Goal: Task Accomplishment & Management: Manage account settings

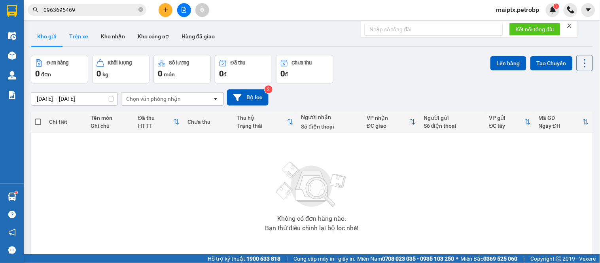
click at [72, 35] on button "Trên xe" at bounding box center [79, 36] width 32 height 19
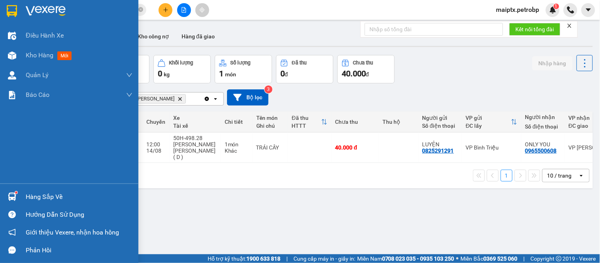
click at [19, 195] on div "Hàng sắp về" at bounding box center [69, 197] width 138 height 18
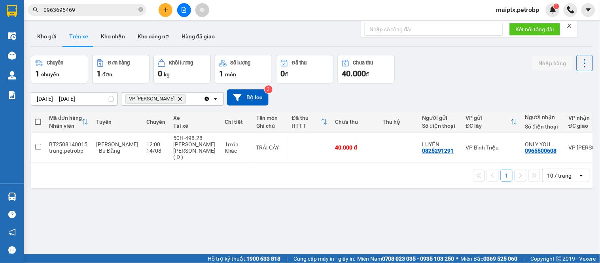
click at [417, 218] on section "Kết quả [PERSON_NAME] ( 9 ) Bộ lọc Mã ĐH Trạng thái Món hàng [PERSON_NAME] [PER…" at bounding box center [300, 131] width 600 height 263
click at [57, 204] on div "ver 1.8.138 Kho gửi Trên xe Kho [PERSON_NAME] công nợ Hàng đã giao Chuyến 1 chu…" at bounding box center [312, 155] width 568 height 263
click at [54, 44] on button "Kho gửi" at bounding box center [47, 36] width 32 height 19
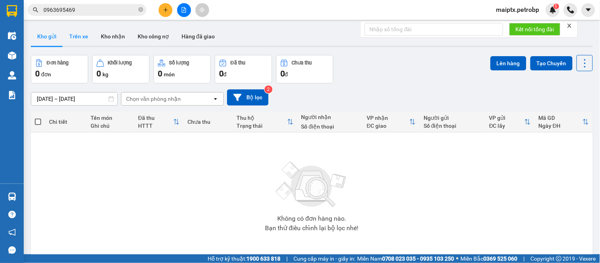
click at [74, 40] on button "Trên xe" at bounding box center [79, 36] width 32 height 19
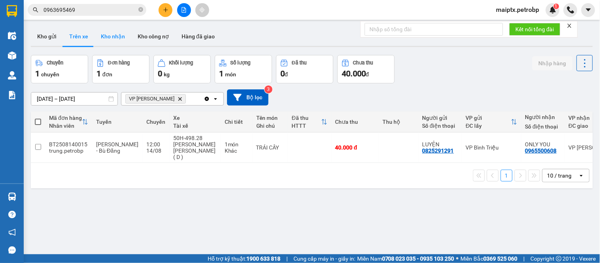
click at [104, 41] on button "Kho nhận" at bounding box center [113, 36] width 37 height 19
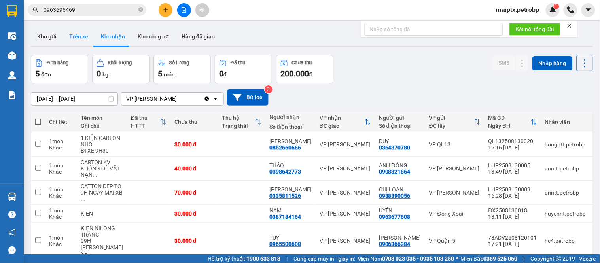
click at [69, 38] on button "Trên xe" at bounding box center [79, 36] width 32 height 19
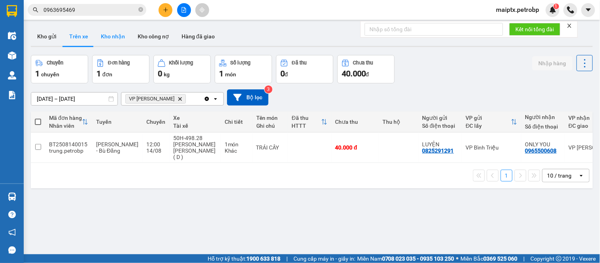
click at [108, 35] on button "Kho nhận" at bounding box center [113, 36] width 37 height 19
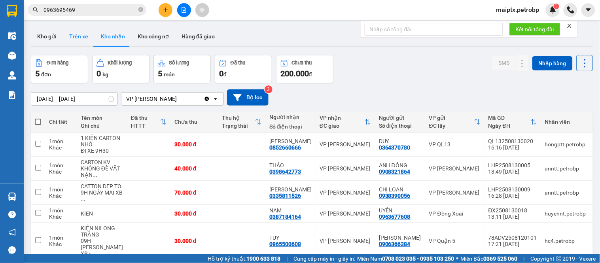
click at [79, 37] on button "Trên xe" at bounding box center [79, 36] width 32 height 19
type input "[DATE] – [DATE]"
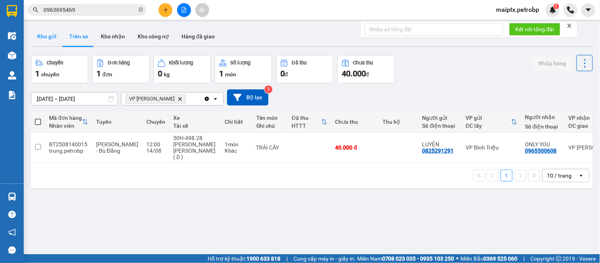
click at [39, 35] on button "Kho gửi" at bounding box center [47, 36] width 32 height 19
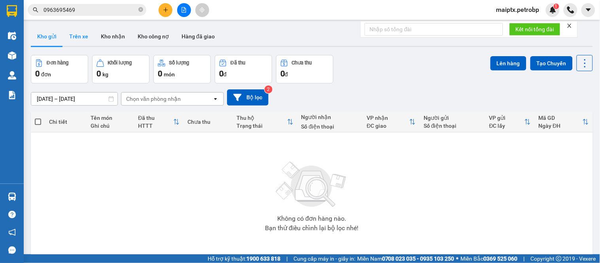
click at [73, 33] on button "Trên xe" at bounding box center [79, 36] width 32 height 19
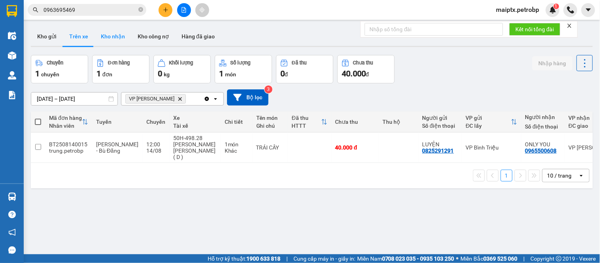
click at [96, 32] on button "Kho nhận" at bounding box center [113, 36] width 37 height 19
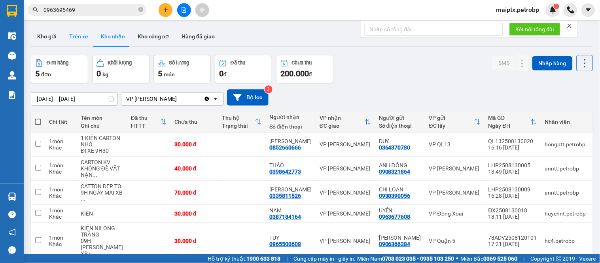
click at [78, 38] on button "Trên xe" at bounding box center [79, 36] width 32 height 19
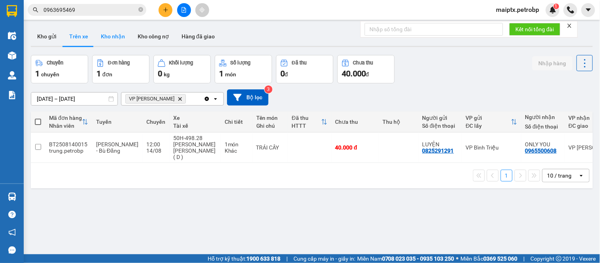
click at [106, 36] on button "Kho nhận" at bounding box center [113, 36] width 37 height 19
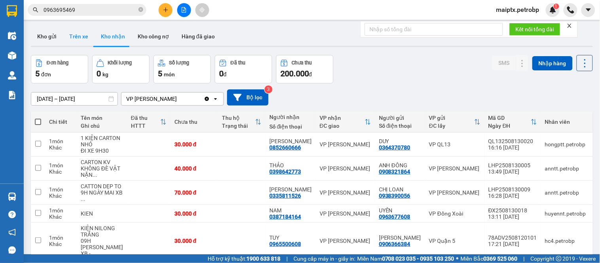
click at [89, 34] on button "Trên xe" at bounding box center [79, 36] width 32 height 19
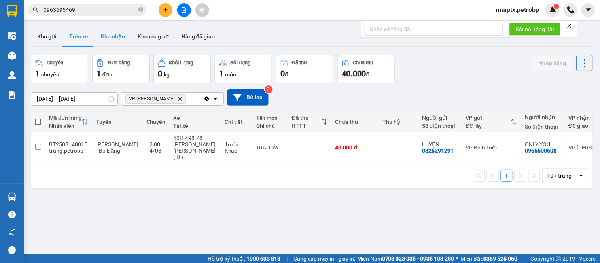
click at [106, 34] on button "Kho nhận" at bounding box center [113, 36] width 37 height 19
type input "[DATE] – [DATE]"
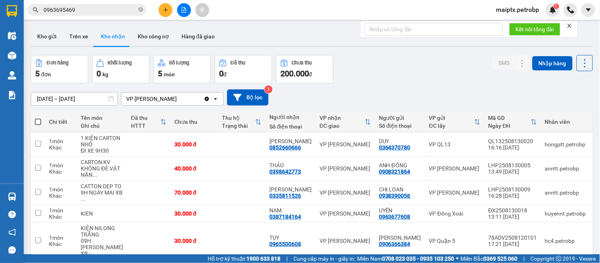
drag, startPoint x: 390, startPoint y: 83, endPoint x: 393, endPoint y: 10, distance: 73.6
click at [392, 65] on div "ver 1.8.138 Kho gửi Trên xe Kho [PERSON_NAME] công nợ Hàng đã [PERSON_NAME] hàn…" at bounding box center [312, 156] width 568 height 264
click at [528, 9] on span "maiptx.petrobp" at bounding box center [518, 10] width 56 height 10
click at [516, 25] on span "Đăng xuất" at bounding box center [521, 24] width 40 height 9
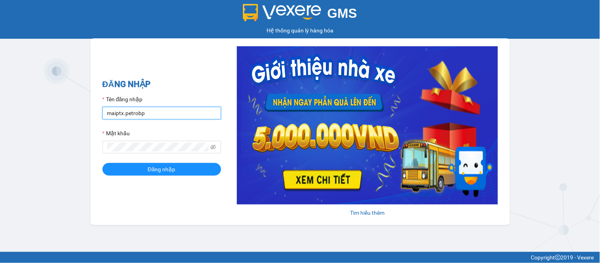
drag, startPoint x: 151, startPoint y: 113, endPoint x: 153, endPoint y: 119, distance: 6.5
click at [151, 113] on input "maiptx.petrobp" at bounding box center [161, 113] width 119 height 13
type input "dienpt.petrobp"
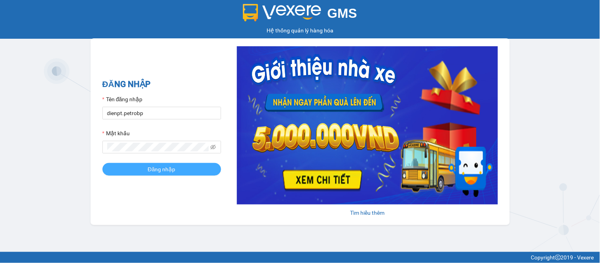
click at [145, 165] on button "Đăng nhập" at bounding box center [161, 169] width 119 height 13
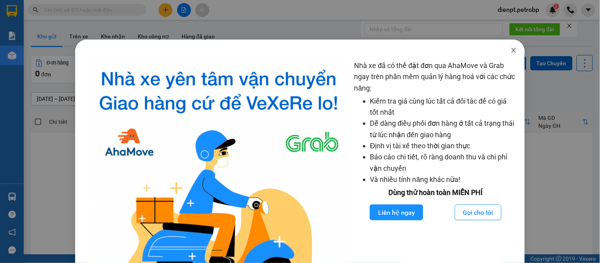
click at [511, 49] on icon "close" at bounding box center [514, 50] width 6 height 6
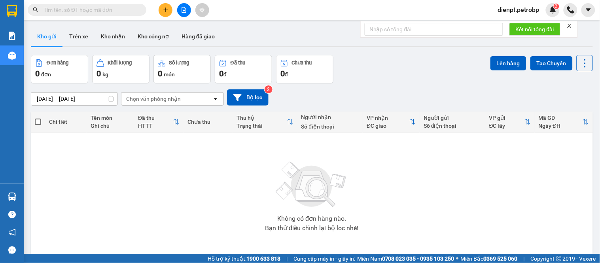
click at [383, 76] on div "Đơn hàng 0 đơn Khối lượng 0 kg Số lượng 0 món Đã thu 0 đ Chưa thu 0 đ Lên hàng …" at bounding box center [312, 69] width 562 height 28
click at [117, 37] on button "Kho nhận" at bounding box center [113, 36] width 37 height 19
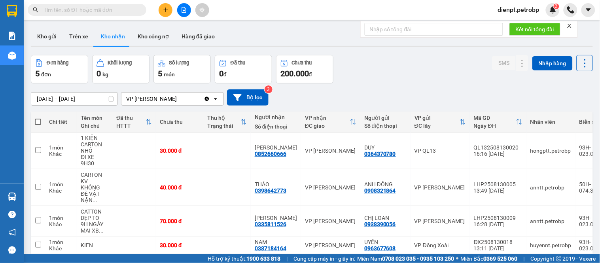
click at [358, 79] on div "Đơn hàng 5 đơn Khối lượng 0 kg Số lượng 5 món Đã thu 0 đ Chưa thu 200.000 đ SMS…" at bounding box center [312, 69] width 562 height 28
click at [168, 12] on button at bounding box center [166, 10] width 14 height 14
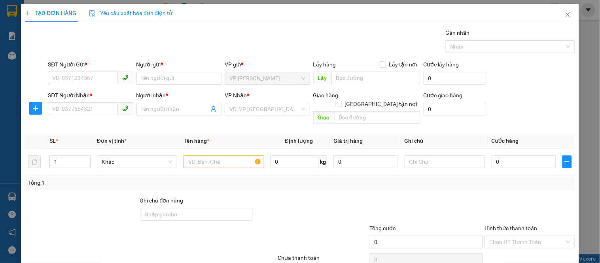
drag, startPoint x: 522, startPoint y: 78, endPoint x: 525, endPoint y: 72, distance: 7.1
click at [525, 72] on div "SĐT Người Gửi * VD: 0371234567 Người gửi * Tên người gửi VP gửi * VP Minh Hưng …" at bounding box center [311, 74] width 530 height 28
click at [566, 14] on icon "close" at bounding box center [568, 14] width 4 height 5
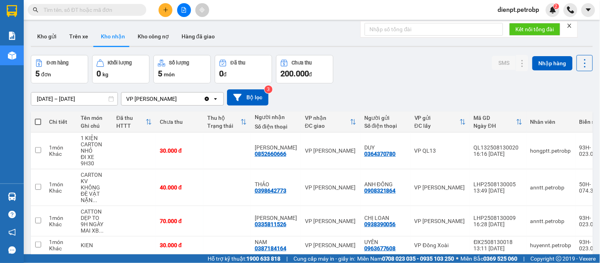
click at [560, 93] on div "12/08/2025 – 14/08/2025 Press the down arrow key to interact with the calendar …" at bounding box center [312, 97] width 562 height 16
drag, startPoint x: 369, startPoint y: 65, endPoint x: 266, endPoint y: 24, distance: 110.9
click at [367, 65] on div "Đơn hàng 5 đơn Khối lượng 0 kg Số lượng 5 món Đã thu 0 đ Chưa thu 200.000 đ SMS…" at bounding box center [312, 69] width 562 height 28
click at [366, 66] on div "Đơn hàng 5 đơn Khối lượng 0 kg Số lượng 5 món Đã thu 0 đ Chưa thu 200.000 đ SMS…" at bounding box center [312, 69] width 562 height 28
click at [399, 87] on div "12/08/2025 – 14/08/2025 Press the down arrow key to interact with the calendar …" at bounding box center [312, 97] width 562 height 28
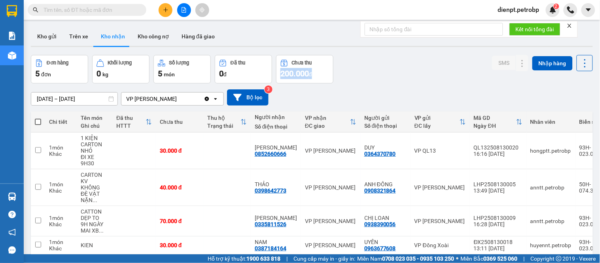
drag, startPoint x: 409, startPoint y: 66, endPoint x: 365, endPoint y: 44, distance: 48.1
click at [408, 66] on div "Đơn hàng 5 đơn Khối lượng 0 kg Số lượng 5 món Đã thu 0 đ Chưa thu 200.000 đ SMS…" at bounding box center [312, 69] width 562 height 28
click at [364, 65] on div "Đơn hàng 5 đơn Khối lượng 0 kg Số lượng 5 món Đã thu 0 đ Chưa thu 200.000 đ SMS…" at bounding box center [312, 69] width 562 height 28
click at [378, 65] on div "Đơn hàng 5 đơn Khối lượng 0 kg Số lượng 5 món Đã thu 0 đ Chưa thu 200.000 đ SMS…" at bounding box center [312, 69] width 562 height 28
click at [401, 84] on div "12/08/2025 – 14/08/2025 Press the down arrow key to interact with the calendar …" at bounding box center [312, 97] width 562 height 28
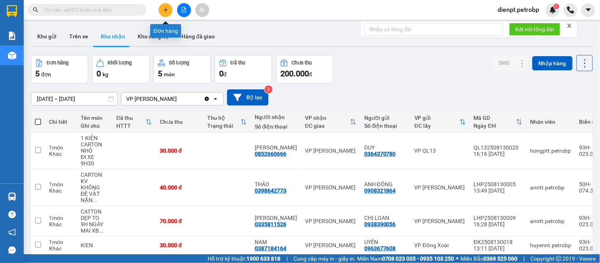
click at [161, 7] on button at bounding box center [166, 10] width 14 height 14
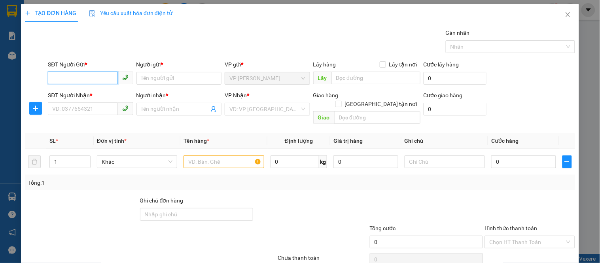
click at [91, 80] on input "SĐT Người Gửi *" at bounding box center [83, 78] width 70 height 13
click at [95, 76] on input "SĐT Người Gửi *" at bounding box center [83, 78] width 70 height 13
click at [96, 80] on input "0382590434" at bounding box center [83, 78] width 70 height 13
type input "0382590434"
click at [175, 79] on input "Người gửi *" at bounding box center [178, 78] width 85 height 13
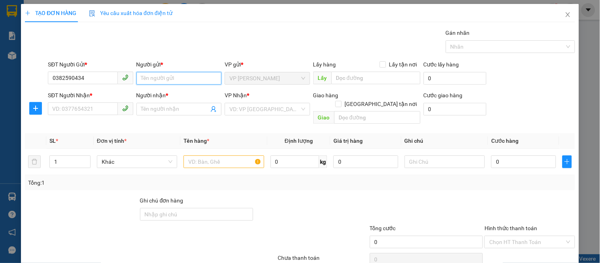
click at [156, 74] on input "Người gửi *" at bounding box center [178, 78] width 85 height 13
type input "t"
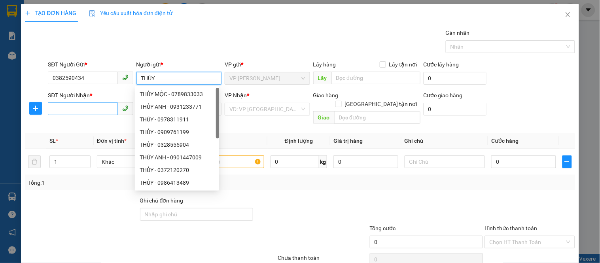
type input "THỦY"
click at [80, 111] on input "SĐT Người Nhận *" at bounding box center [83, 108] width 70 height 13
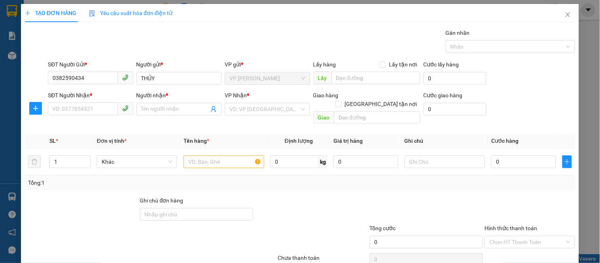
drag, startPoint x: 570, startPoint y: 87, endPoint x: 528, endPoint y: 92, distance: 42.5
click at [570, 87] on div "SĐT Người Gửi * 0382590434 Người gửi * THỦY VP gửi * VP Minh Hưng Lấy hàng Lấy …" at bounding box center [311, 74] width 530 height 28
click at [88, 106] on input "SĐT Người Nhận *" at bounding box center [83, 108] width 70 height 13
drag, startPoint x: 44, startPoint y: 213, endPoint x: 68, endPoint y: 147, distance: 70.3
click at [46, 199] on div at bounding box center [81, 210] width 115 height 28
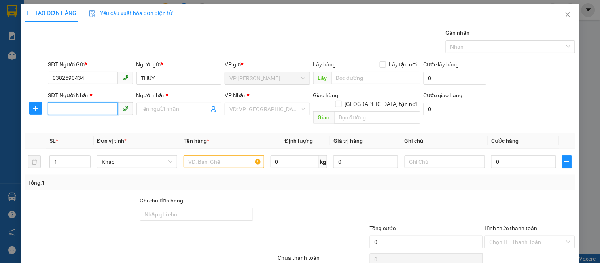
click at [79, 108] on input "SĐT Người Nhận *" at bounding box center [83, 108] width 70 height 13
paste input "0902507295"
type input "0902507295"
click at [165, 110] on input "Người nhận *" at bounding box center [175, 109] width 68 height 9
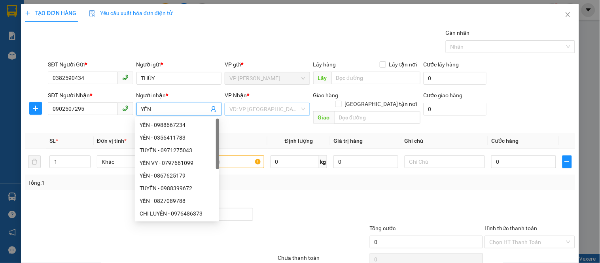
type input "YẾN"
click at [233, 113] on input "search" at bounding box center [264, 109] width 70 height 12
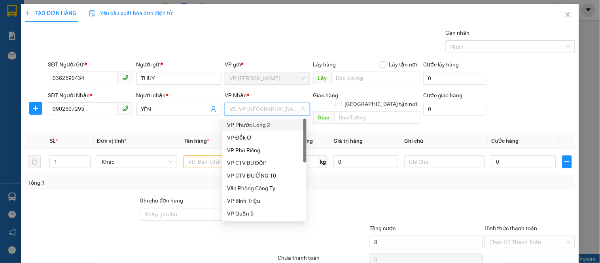
type input "Q"
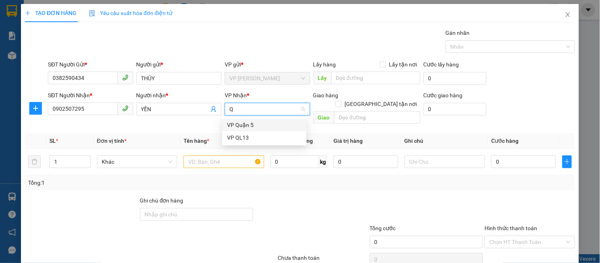
click at [242, 127] on div "VP Quận 5" at bounding box center [264, 125] width 75 height 9
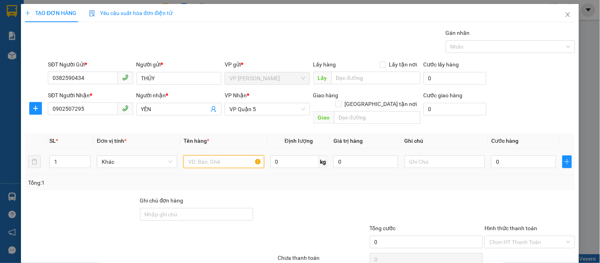
click at [199, 158] on input "text" at bounding box center [223, 161] width 80 height 13
type input "THÙNG TRẮNG"
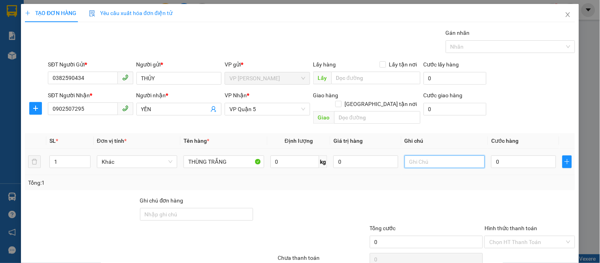
drag, startPoint x: 433, startPoint y: 151, endPoint x: 496, endPoint y: 155, distance: 62.2
click at [433, 155] on input "text" at bounding box center [445, 161] width 80 height 13
click at [496, 155] on input "0" at bounding box center [523, 161] width 65 height 13
type input "3"
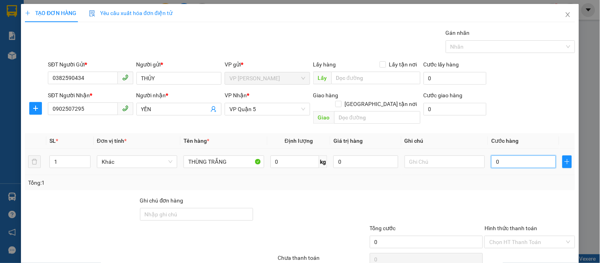
type input "3"
type input "30"
type input "300"
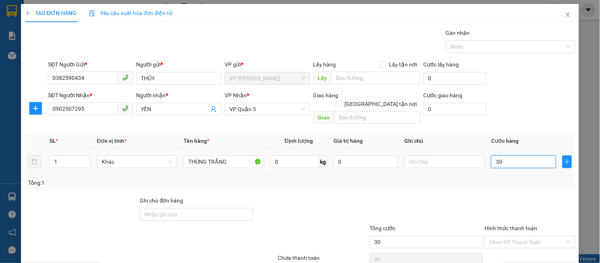
type input "300"
type input "3.000"
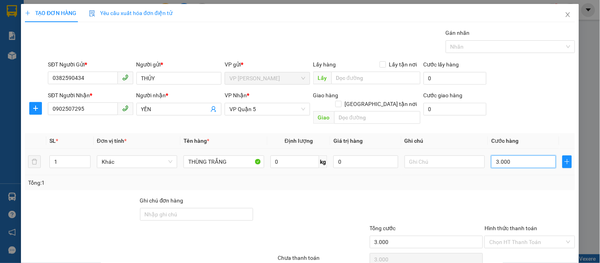
type input "30.000"
click at [297, 198] on div at bounding box center [311, 210] width 115 height 28
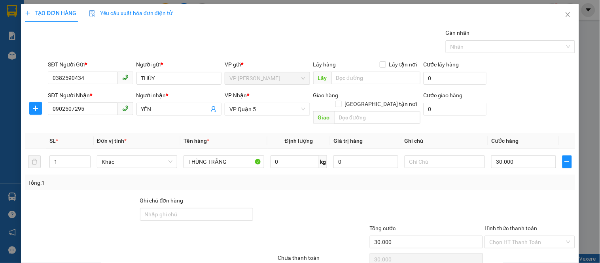
click at [365, 178] on div "Tổng: 1" at bounding box center [300, 182] width 550 height 15
drag, startPoint x: 329, startPoint y: 194, endPoint x: 345, endPoint y: 179, distance: 22.7
click at [329, 196] on div at bounding box center [311, 210] width 115 height 28
click at [507, 88] on div "SĐT Người Gửi * 0382590434 Người gửi * THỦY VP gửi * VP Minh Hưng Lấy hàng Lấy …" at bounding box center [311, 74] width 530 height 28
click at [413, 155] on input "text" at bounding box center [445, 161] width 80 height 13
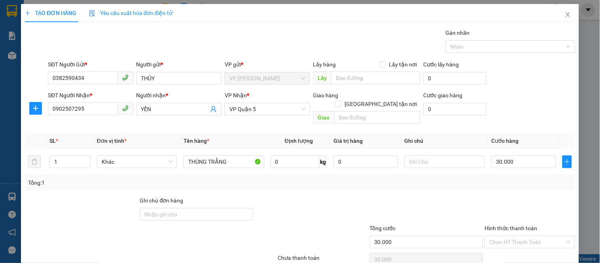
click at [503, 85] on div "SĐT Người Gửi * 0382590434 Người gửi * THỦY VP gửi * VP Minh Hưng Lấy hàng Lấy …" at bounding box center [311, 74] width 530 height 28
click at [424, 155] on input "text" at bounding box center [445, 161] width 80 height 13
type input "D"
type input "ĐIỀU, NHẸ TAY"
click at [30, 108] on span "plus" at bounding box center [36, 108] width 12 height 6
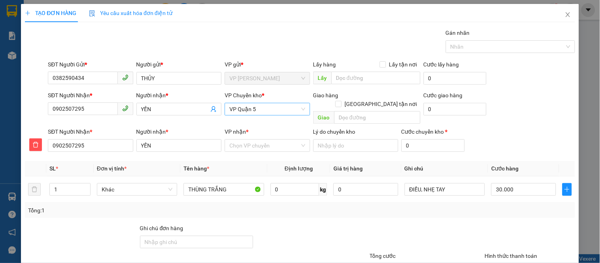
click at [255, 109] on span "VP Quận 5" at bounding box center [267, 109] width 76 height 12
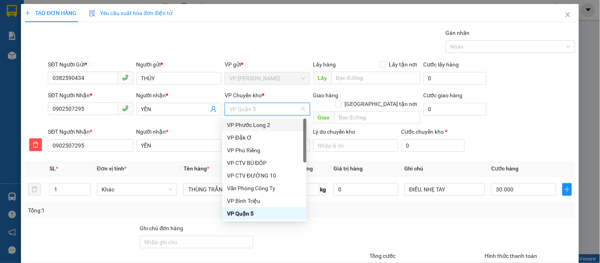
type input "D"
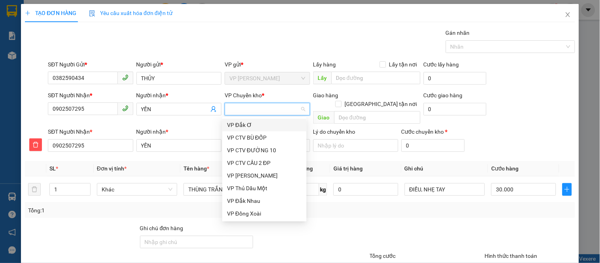
type input "Đ"
click at [246, 215] on div "VP Đồng Xoài" at bounding box center [264, 213] width 75 height 9
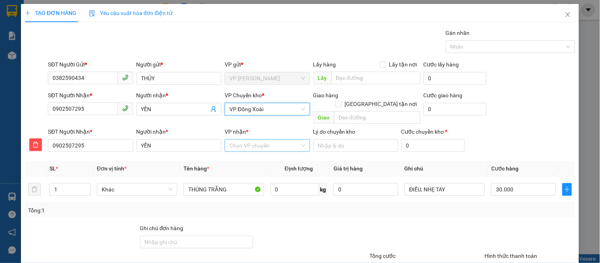
click at [251, 140] on input "VP nhận *" at bounding box center [264, 146] width 70 height 12
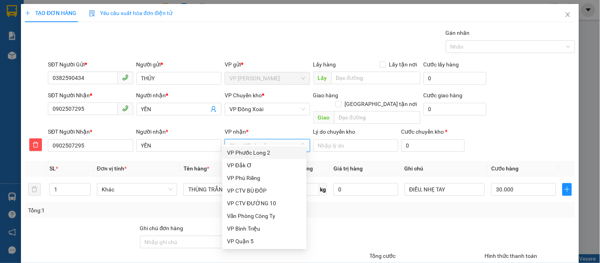
type input "Q"
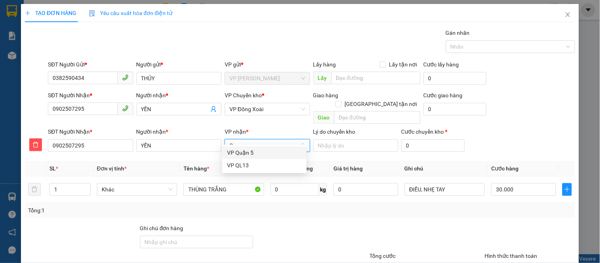
click at [248, 148] on div "VP Quận 5" at bounding box center [264, 152] width 75 height 9
click at [418, 224] on div at bounding box center [426, 238] width 115 height 28
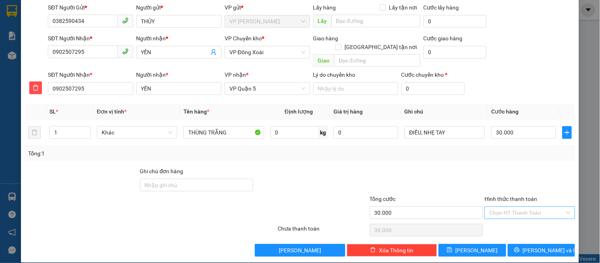
click at [508, 207] on input "Hình thức thanh toán" at bounding box center [526, 213] width 75 height 12
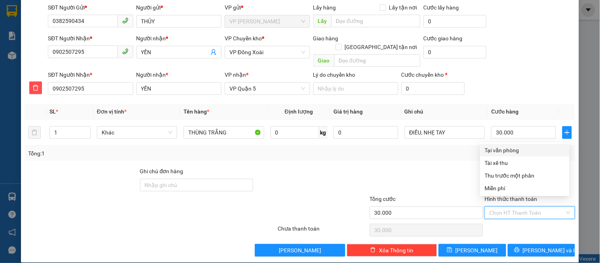
click at [507, 147] on div "Tại văn phòng" at bounding box center [525, 150] width 80 height 9
type input "0"
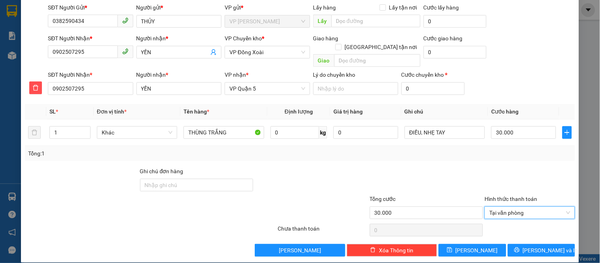
drag, startPoint x: 299, startPoint y: 167, endPoint x: 392, endPoint y: 167, distance: 92.9
click at [307, 167] on div at bounding box center [311, 181] width 115 height 28
click at [526, 244] on button "Lưu và In" at bounding box center [541, 250] width 67 height 13
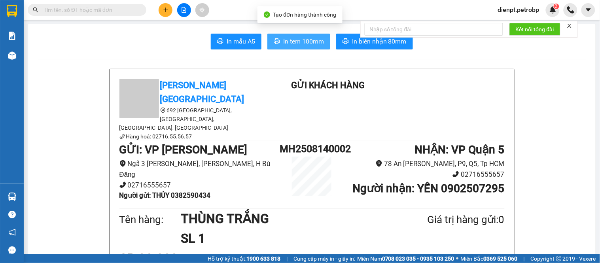
click at [305, 38] on span "In tem 100mm" at bounding box center [303, 41] width 41 height 10
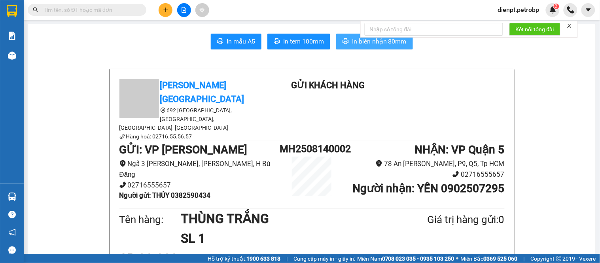
click at [365, 42] on span "In biên nhận 80mm" at bounding box center [379, 41] width 55 height 10
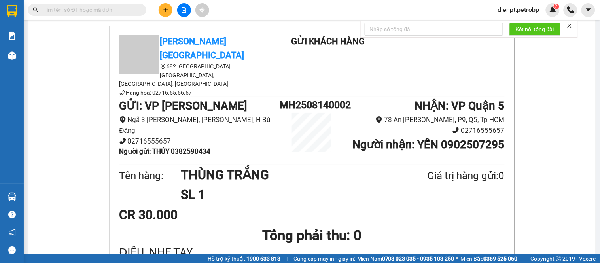
click at [188, 148] on b "Người gửi : THỦY 0382590434" at bounding box center [164, 152] width 91 height 8
copy b "0382590434"
click at [167, 10] on icon "plus" at bounding box center [165, 9] width 4 height 0
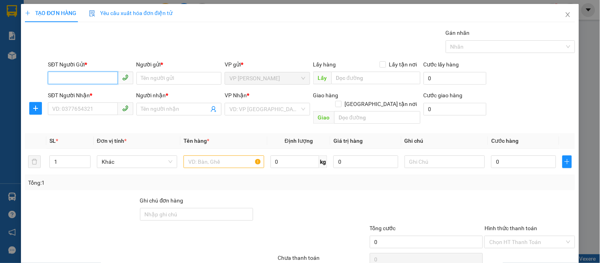
click at [76, 73] on input "SĐT Người Gửi *" at bounding box center [83, 78] width 70 height 13
paste input "0382590434"
type input "0382590434"
click at [91, 81] on input "0382590434" at bounding box center [83, 78] width 70 height 13
click at [85, 92] on div "0382590434 - THỦY" at bounding box center [89, 94] width 75 height 9
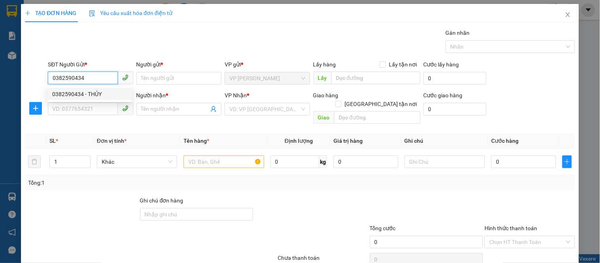
type input "THỦY"
type input "0902507295"
type input "YẾN"
type input "30.000"
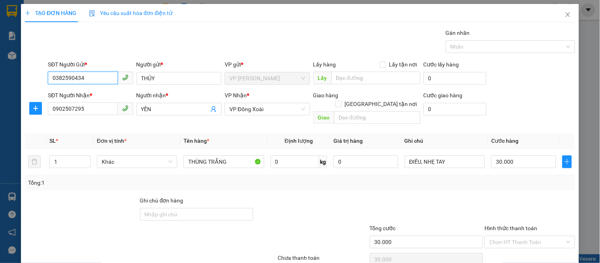
type input "0382590434"
drag, startPoint x: 72, startPoint y: 123, endPoint x: 87, endPoint y: 116, distance: 16.5
click at [72, 122] on div "Transit Pickup Surcharge Ids Transit Deliver Surcharge Ids Transit Deliver Surc…" at bounding box center [300, 156] width 550 height 257
click at [89, 109] on input "0902507295" at bounding box center [83, 108] width 70 height 13
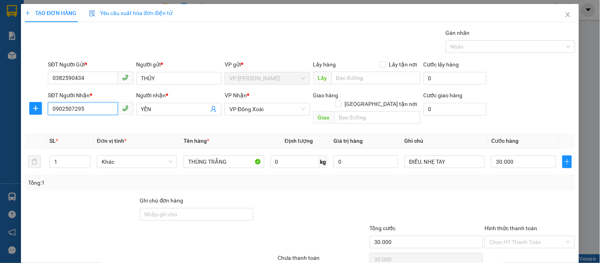
click at [89, 109] on input "0902507295" at bounding box center [83, 108] width 70 height 13
paste input "32308488"
type input "0932308488"
click at [168, 103] on span "YẾN" at bounding box center [178, 109] width 85 height 13
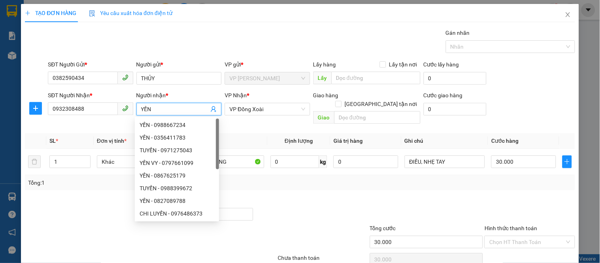
click at [160, 111] on input "YẾN" at bounding box center [175, 109] width 68 height 9
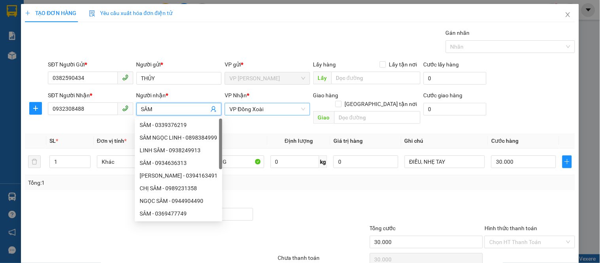
click at [260, 111] on span "VP Đồng Xoài" at bounding box center [267, 109] width 76 height 12
type input "SÂM"
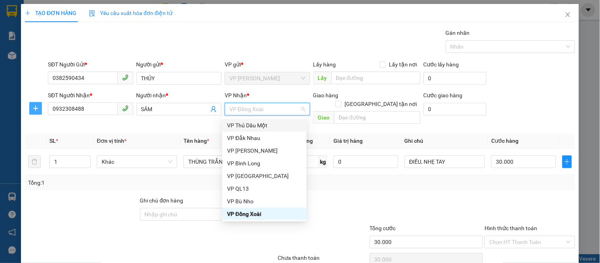
click at [37, 106] on icon "plus" at bounding box center [35, 108] width 6 height 6
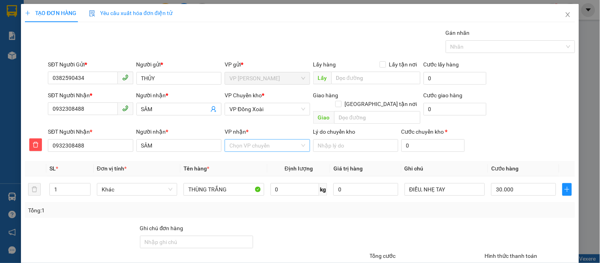
click at [246, 142] on input "VP nhận *" at bounding box center [264, 146] width 70 height 12
type input "QL"
click at [252, 154] on div "VP QL13" at bounding box center [264, 152] width 75 height 9
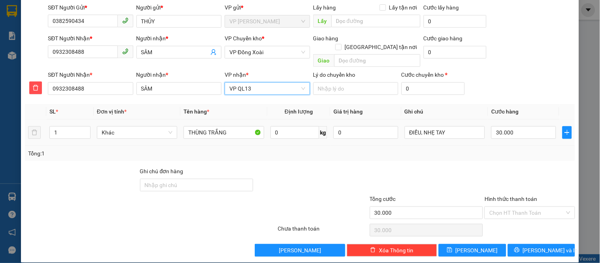
scroll to position [13, 0]
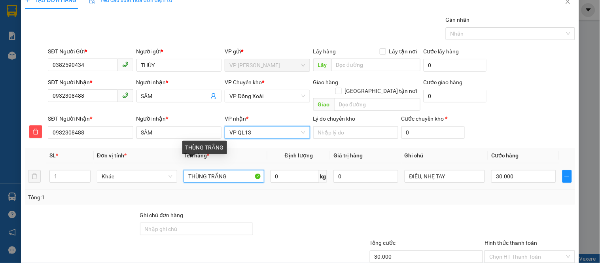
click at [227, 170] on input "THÙNG TRẮNG" at bounding box center [223, 176] width 80 height 13
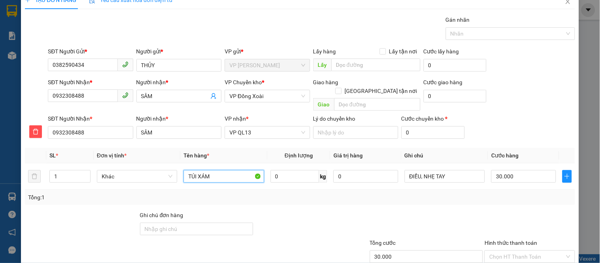
scroll to position [57, 0]
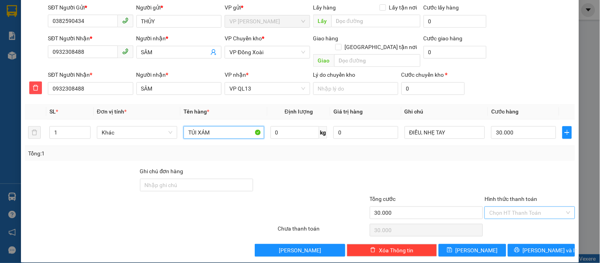
type input "TÚI XÁM"
click at [501, 207] on input "Hình thức thanh toán" at bounding box center [526, 213] width 75 height 12
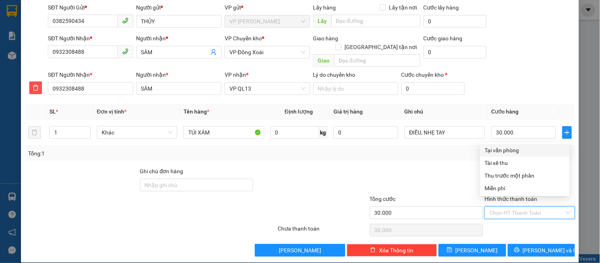
click at [505, 152] on div "Tại văn phòng" at bounding box center [525, 150] width 80 height 9
type input "0"
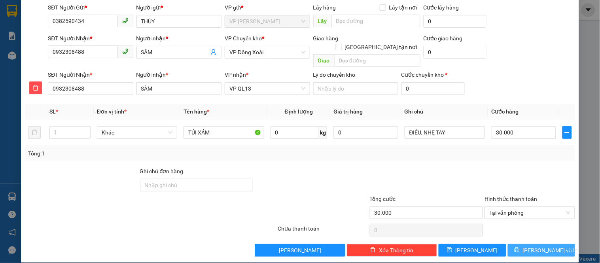
click at [518, 244] on button "Lưu và In" at bounding box center [541, 250] width 67 height 13
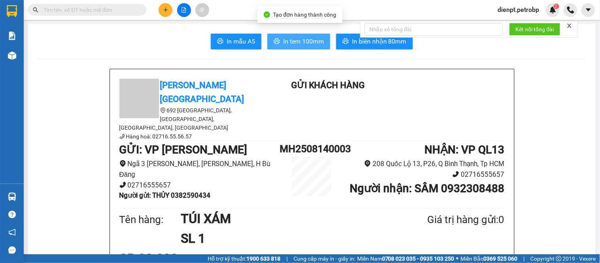
click at [310, 38] on span "In tem 100mm" at bounding box center [303, 41] width 41 height 10
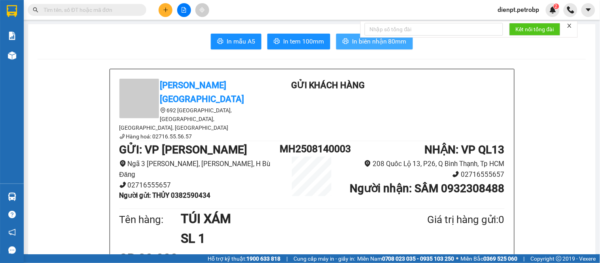
click at [357, 39] on span "In biên nhận 80mm" at bounding box center [379, 41] width 55 height 10
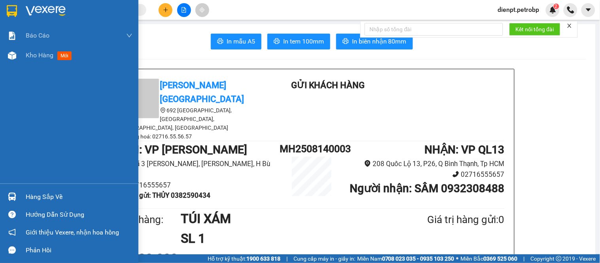
drag, startPoint x: 10, startPoint y: 58, endPoint x: 600, endPoint y: 172, distance: 600.2
click at [11, 58] on img at bounding box center [12, 55] width 8 height 8
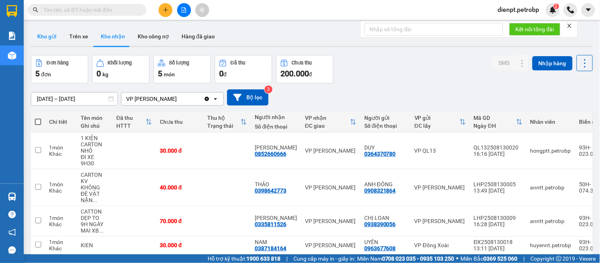
click at [44, 40] on button "Kho gửi" at bounding box center [47, 36] width 32 height 19
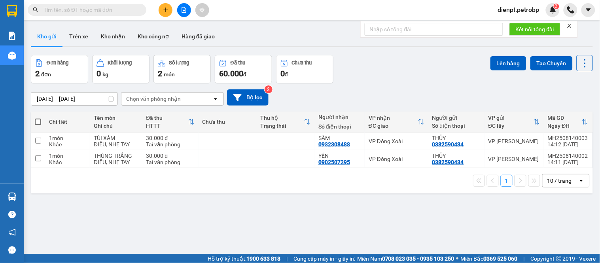
click at [358, 77] on div "Đơn hàng 2 đơn Khối lượng 0 kg Số lượng 2 món Đã thu 60.000 đ Chưa thu 0 đ Lên …" at bounding box center [312, 69] width 562 height 28
click at [528, 144] on icon at bounding box center [531, 141] width 6 height 6
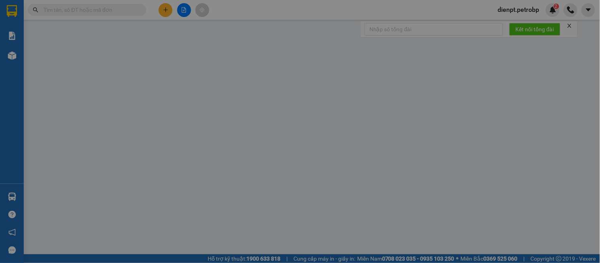
type input "0382590434"
type input "0932308488"
type input "30.000"
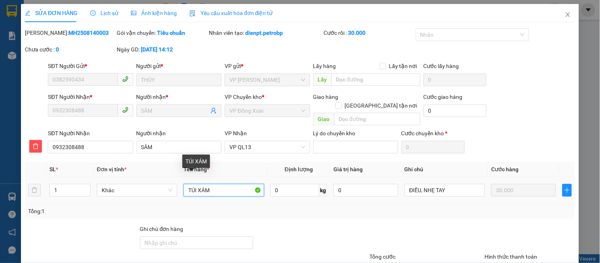
click at [216, 184] on input "TÚI XÁM" at bounding box center [223, 190] width 80 height 13
click at [566, 16] on icon "close" at bounding box center [568, 14] width 4 height 5
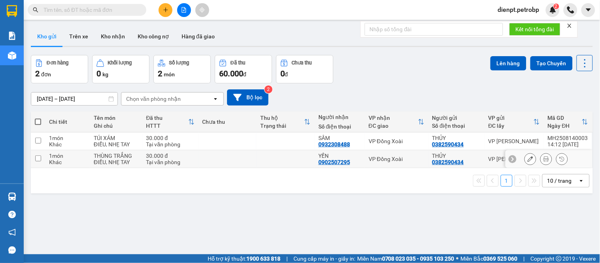
click at [528, 160] on icon at bounding box center [531, 159] width 6 height 6
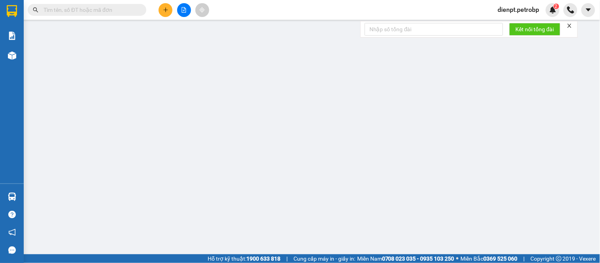
type input "0382590434"
type input "0902507295"
type input "30.000"
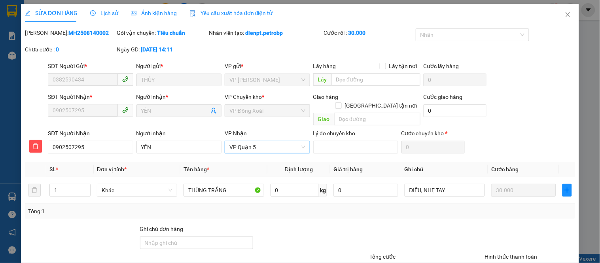
click at [265, 141] on span "VP Quận 5" at bounding box center [267, 147] width 76 height 12
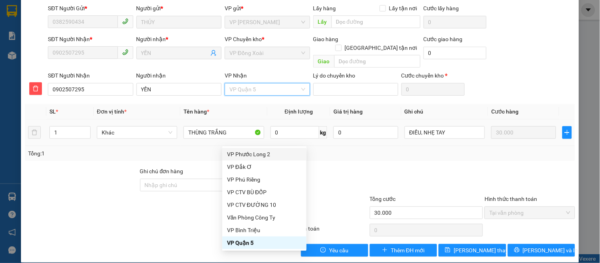
scroll to position [14, 0]
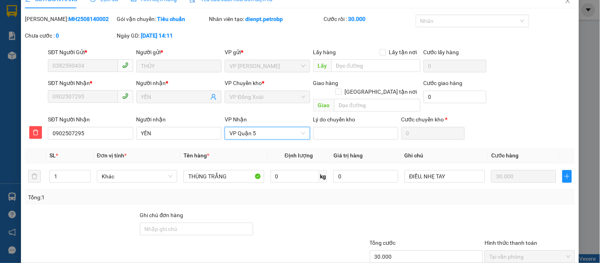
click at [247, 127] on span "VP Quận 5" at bounding box center [267, 133] width 76 height 12
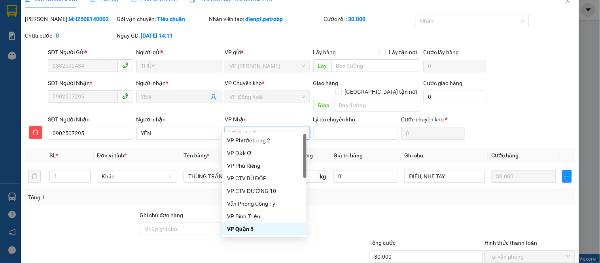
scroll to position [58, 0]
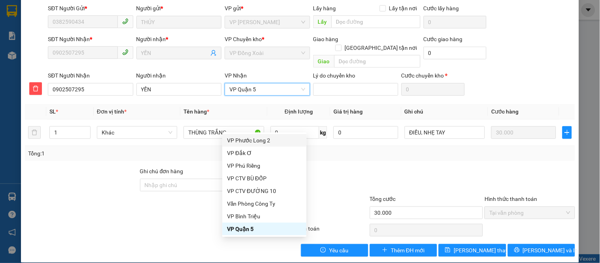
click at [242, 83] on span "VP Quận 5" at bounding box center [267, 89] width 76 height 12
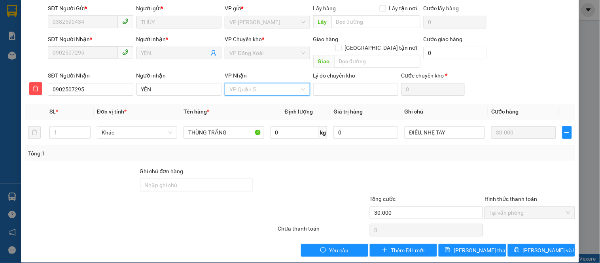
click at [242, 83] on span "VP Quận 5" at bounding box center [267, 89] width 76 height 12
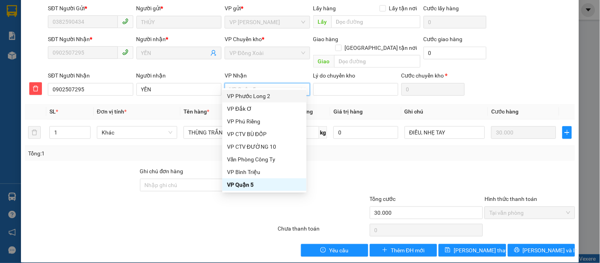
drag, startPoint x: 244, startPoint y: 81, endPoint x: 253, endPoint y: 79, distance: 10.0
click at [244, 83] on span "VP Quận 5" at bounding box center [267, 89] width 76 height 12
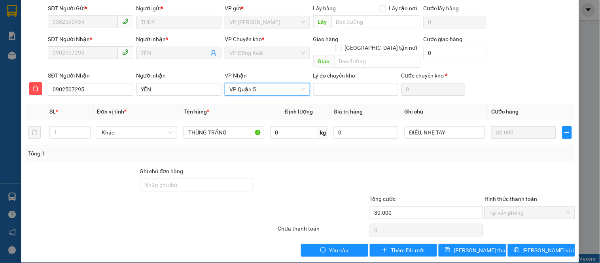
scroll to position [0, 0]
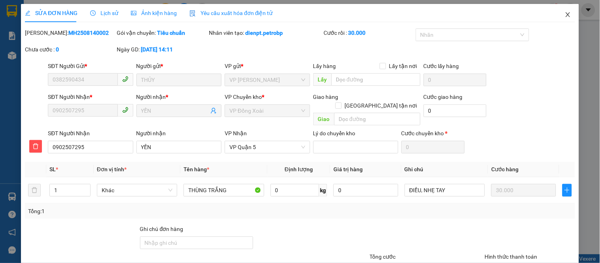
click at [565, 16] on icon "close" at bounding box center [568, 14] width 6 height 6
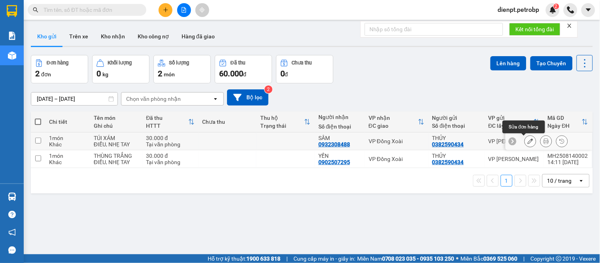
click at [528, 139] on icon at bounding box center [531, 141] width 6 height 6
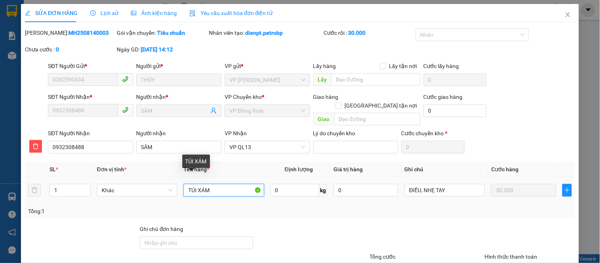
click at [211, 184] on input "TÚI XÁM" at bounding box center [223, 190] width 80 height 13
type input "THÙNG TRẮNG"
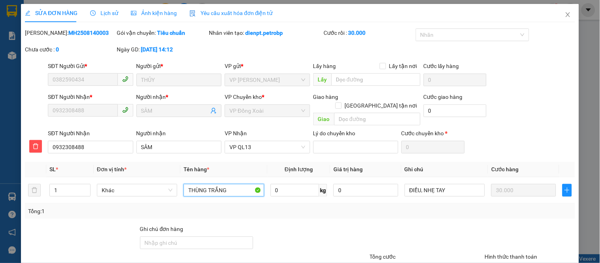
scroll to position [58, 0]
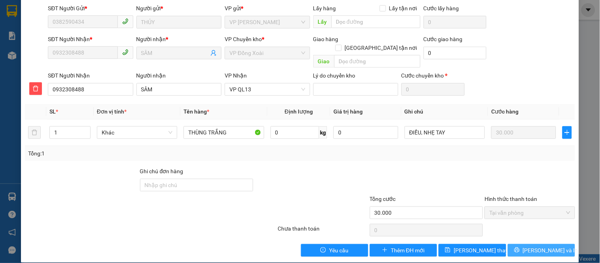
click at [529, 246] on span "Lưu và In" at bounding box center [550, 250] width 55 height 9
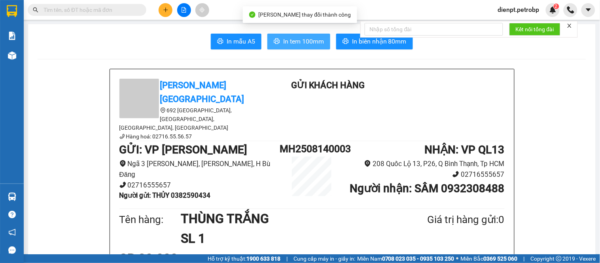
click at [294, 34] on button "In tem 100mm" at bounding box center [298, 42] width 63 height 16
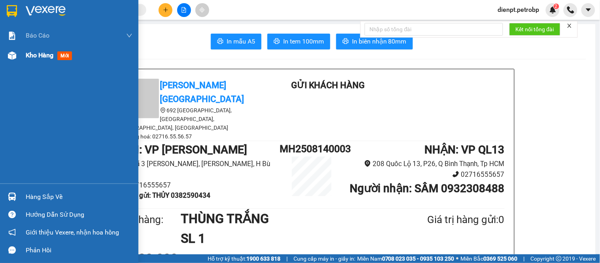
click at [21, 54] on div "Kho hàng mới" at bounding box center [69, 55] width 138 height 20
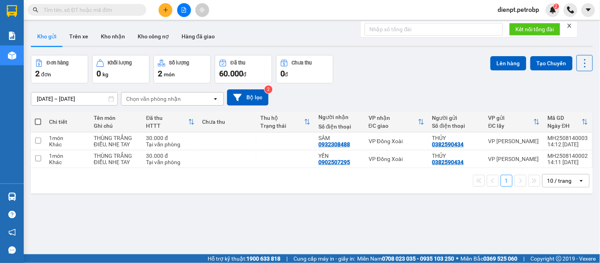
click at [402, 78] on div "Đơn hàng 2 đơn Khối lượng 0 kg Số lượng 2 món Đã thu 60.000 đ Chưa thu 0 đ Lên …" at bounding box center [312, 69] width 562 height 28
click at [528, 161] on icon at bounding box center [531, 159] width 6 height 6
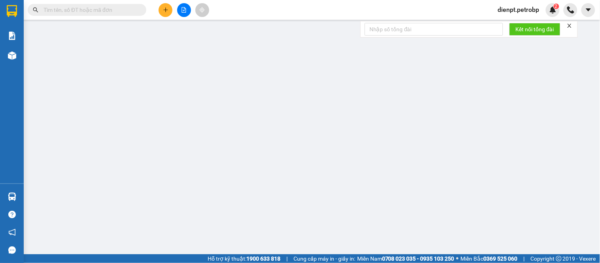
type input "0382590434"
type input "0902507295"
type input "30.000"
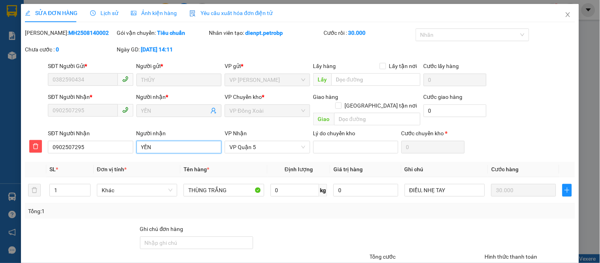
click at [173, 141] on input "YẾN" at bounding box center [178, 147] width 85 height 13
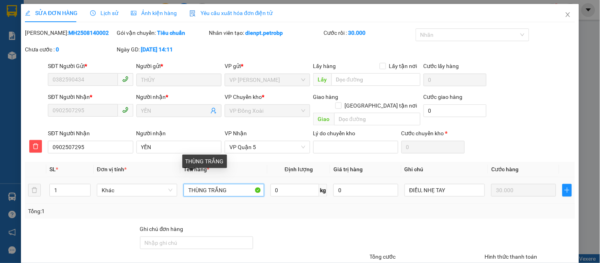
click at [229, 184] on input "THÙNG TRẮNG" at bounding box center [223, 190] width 80 height 13
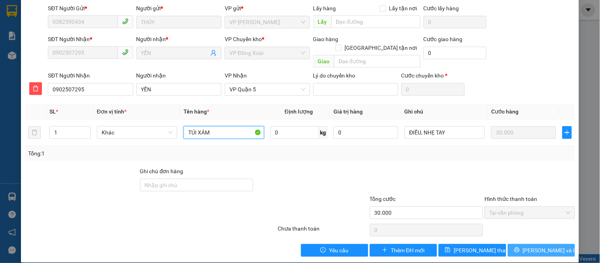
type input "TÚI XÁM"
click at [527, 244] on button "Lưu và In" at bounding box center [541, 250] width 67 height 13
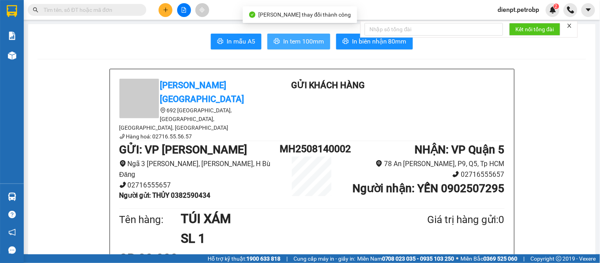
click at [305, 42] on span "In tem 100mm" at bounding box center [303, 41] width 41 height 10
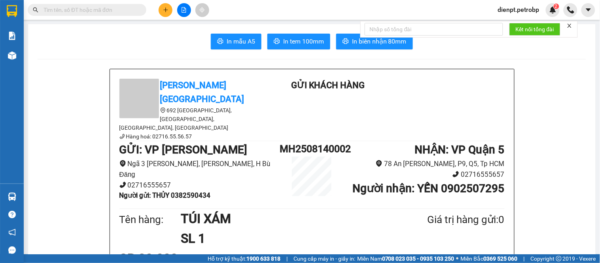
click at [355, 37] on span "In biên nhận 80mm" at bounding box center [379, 41] width 55 height 10
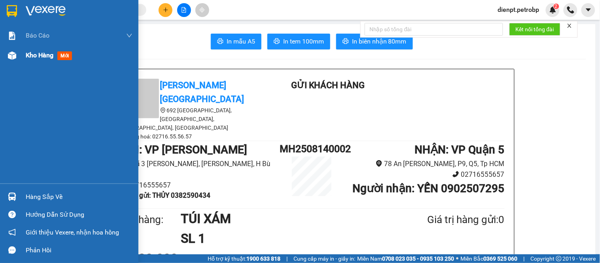
click at [18, 55] on div at bounding box center [12, 56] width 14 height 14
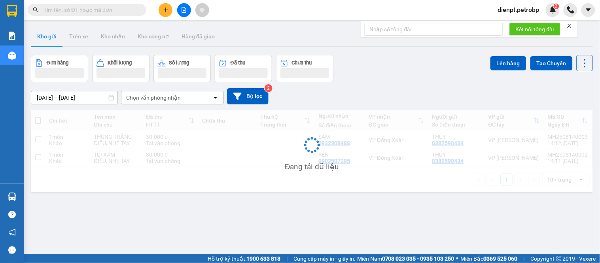
click at [404, 70] on div "Đơn hàng Khối lượng Số lượng Đã thu Chưa thu Lên hàng Tạo Chuyến" at bounding box center [312, 68] width 562 height 27
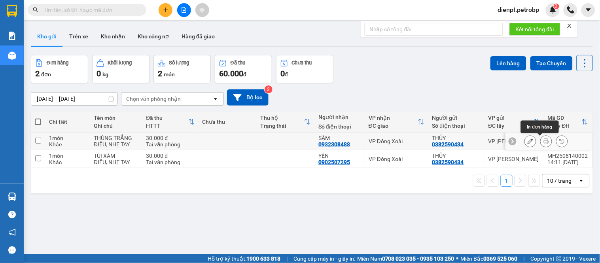
click at [541, 140] on button at bounding box center [546, 141] width 11 height 14
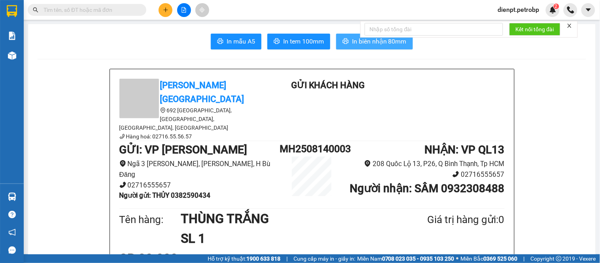
click at [353, 45] on span "In biên nhận 80mm" at bounding box center [379, 41] width 55 height 10
drag, startPoint x: 54, startPoint y: 108, endPoint x: 92, endPoint y: 97, distance: 39.7
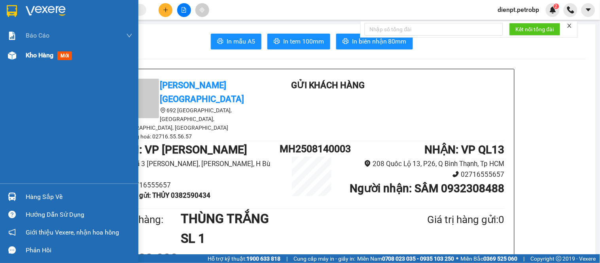
drag, startPoint x: 14, startPoint y: 56, endPoint x: 77, endPoint y: 78, distance: 66.2
click at [15, 56] on img at bounding box center [12, 55] width 8 height 8
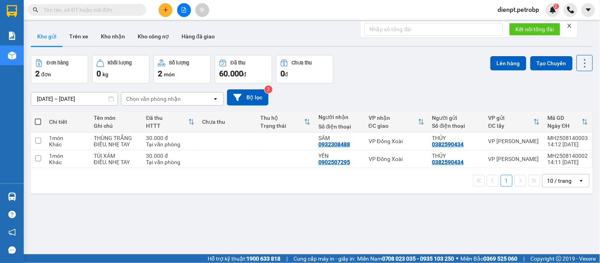
click at [420, 72] on div "Đơn hàng 2 đơn Khối lượng 0 kg Số lượng 2 món Đã thu 60.000 đ Chưa thu 0 đ Lên …" at bounding box center [312, 69] width 562 height 28
click at [318, 208] on div "ver 1.8.138 Kho gửi Trên xe Kho nhận Kho công nợ Hàng đã giao Đơn hàng 2 đơn Kh…" at bounding box center [312, 155] width 568 height 263
drag, startPoint x: 47, startPoint y: 218, endPoint x: 117, endPoint y: 156, distance: 94.4
click at [47, 214] on div "ver 1.8.138 Kho gửi Trên xe Kho nhận Kho công nợ Hàng đã giao Đơn hàng 2 đơn Kh…" at bounding box center [312, 155] width 568 height 263
click at [420, 89] on div "13/08/2025 – 14/08/2025 Press the down arrow key to interact with the calendar …" at bounding box center [312, 97] width 562 height 16
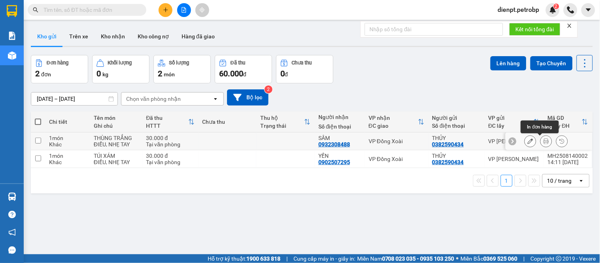
click at [543, 142] on icon at bounding box center [546, 141] width 6 height 6
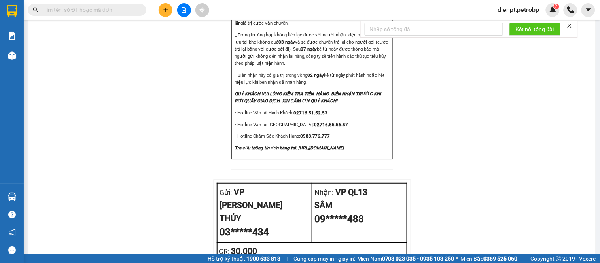
scroll to position [952, 0]
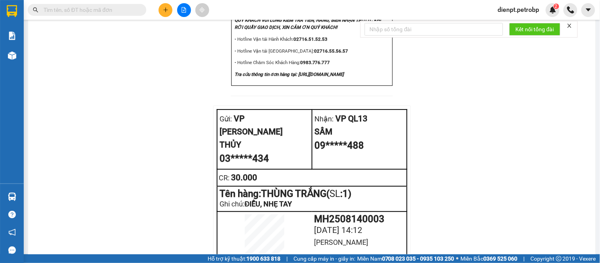
drag, startPoint x: 49, startPoint y: 135, endPoint x: 61, endPoint y: 129, distance: 13.3
click at [350, 214] on div "MH2508140003" at bounding box center [359, 218] width 90 height 9
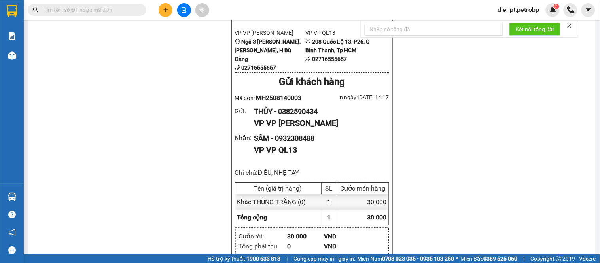
scroll to position [469, 0]
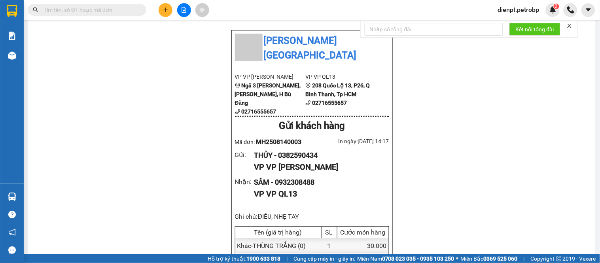
click at [286, 138] on span "MH2508140003" at bounding box center [278, 142] width 45 height 8
copy span "MH2508140003"
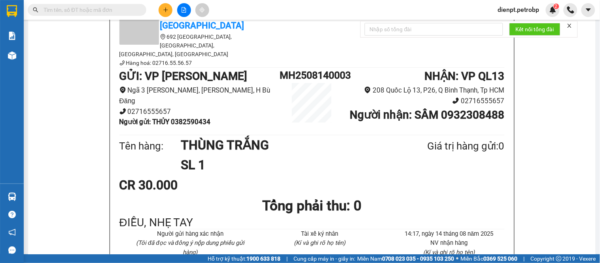
scroll to position [0, 0]
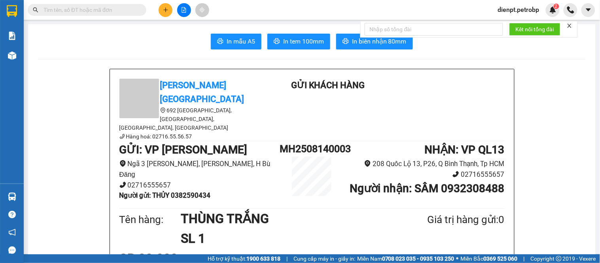
click at [138, 46] on div "In mẫu A5 In tem 100mm In biên nhận 80mm" at bounding box center [312, 42] width 549 height 16
click at [159, 47] on div "In mẫu A5 In tem 100mm In biên nhận 80mm" at bounding box center [312, 42] width 549 height 16
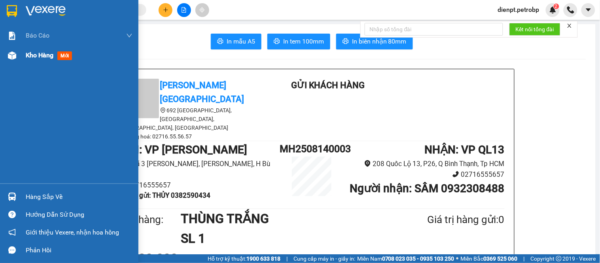
click at [13, 57] on img at bounding box center [12, 55] width 8 height 8
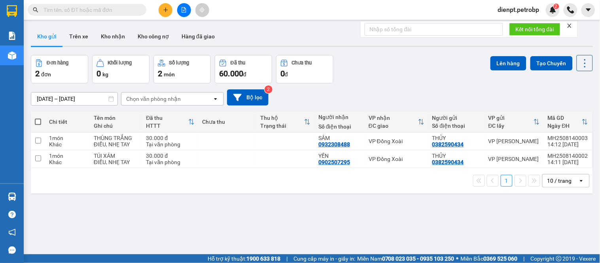
click at [421, 81] on div "Đơn hàng 2 đơn Khối lượng 0 kg Số lượng 2 món Đã thu 60.000 đ Chưa thu 0 đ Lên …" at bounding box center [312, 69] width 562 height 28
click at [451, 81] on div "Đơn hàng 2 đơn Khối lượng 0 kg Số lượng 2 món Đã thu 60.000 đ Chưa thu 0 đ Lên …" at bounding box center [312, 69] width 562 height 28
click at [373, 66] on div "Đơn hàng 2 đơn Khối lượng 0 kg Số lượng 2 món Đã thu 60.000 đ Chưa thu 0 đ Lên …" at bounding box center [312, 69] width 562 height 28
click at [552, 92] on div "13/08/2025 – 14/08/2025 Press the down arrow key to interact with the calendar …" at bounding box center [312, 97] width 562 height 16
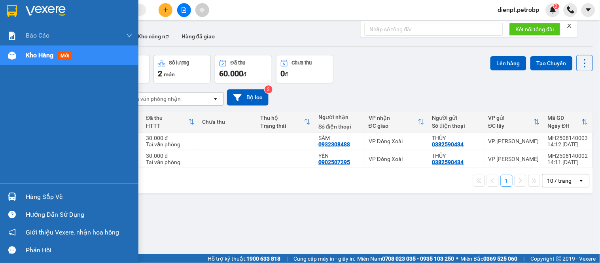
click at [13, 194] on img at bounding box center [12, 197] width 8 height 8
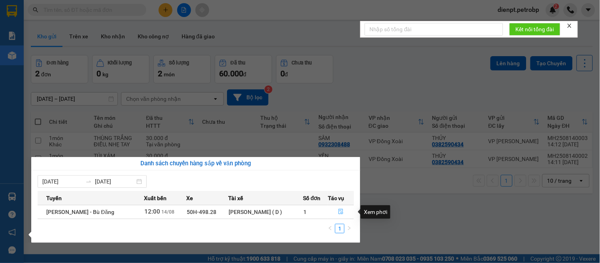
click at [339, 214] on icon "file-done" at bounding box center [341, 212] width 6 height 6
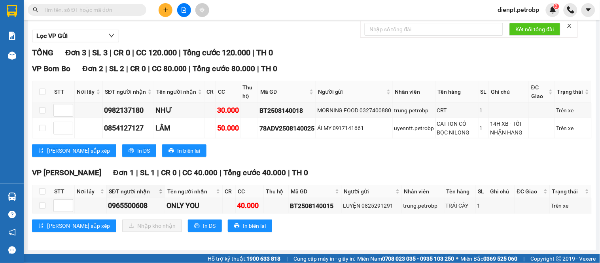
scroll to position [41, 0]
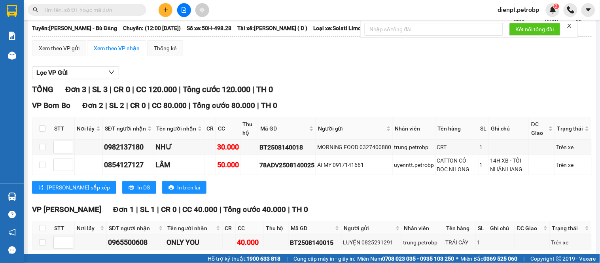
drag, startPoint x: 337, startPoint y: 64, endPoint x: 315, endPoint y: 38, distance: 34.2
click at [329, 51] on div "Xem theo VP gửi Xem theo VP nhận Thống kê Lọc VP Gửi TỔNG Đơn 3 | SL 3 | CR 0 …" at bounding box center [312, 159] width 560 height 238
click at [322, 94] on div "TỔNG Đơn 3 | SL 3 | CR 0 | CC 120.000 | Tổng cước 120.000 | TH 0" at bounding box center [312, 89] width 560 height 12
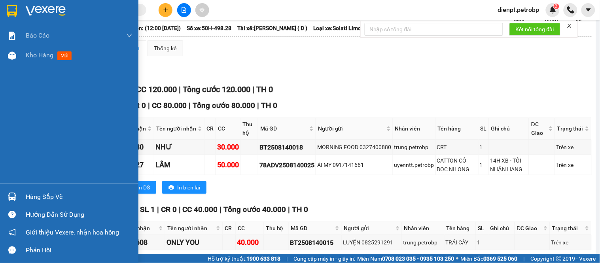
click at [0, 204] on div "Hàng sắp về" at bounding box center [69, 197] width 138 height 18
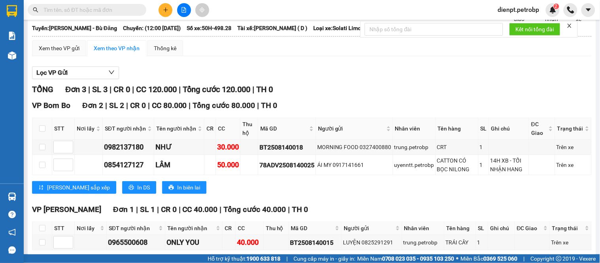
click at [368, 87] on section "Kết quả tìm kiếm ( 0 ) Bộ lọc No Data dienpt.petrobp 2 Báo cáo BC tiền tận nơi …" at bounding box center [300, 131] width 600 height 263
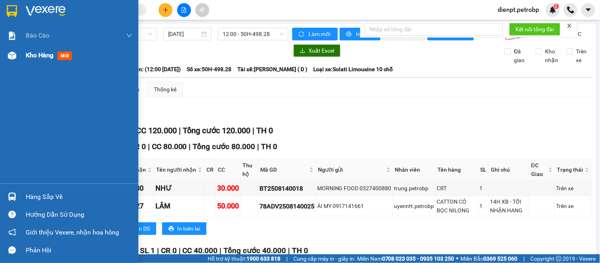
click at [18, 50] on div at bounding box center [12, 56] width 14 height 14
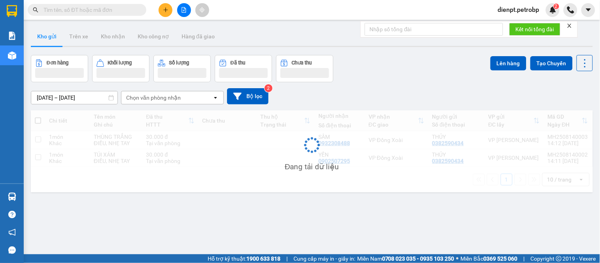
click at [380, 74] on div "Đơn hàng Khối lượng Số lượng Đã thu Chưa thu Lên hàng Tạo Chuyến" at bounding box center [312, 68] width 562 height 27
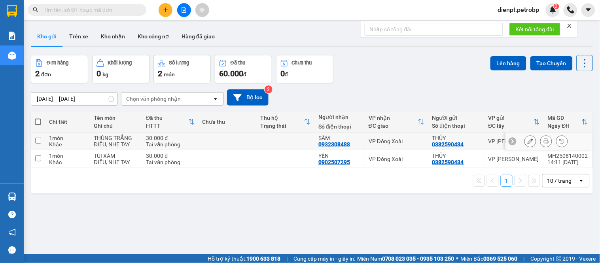
click at [517, 142] on div at bounding box center [548, 141] width 87 height 18
click at [528, 142] on icon at bounding box center [531, 141] width 6 height 6
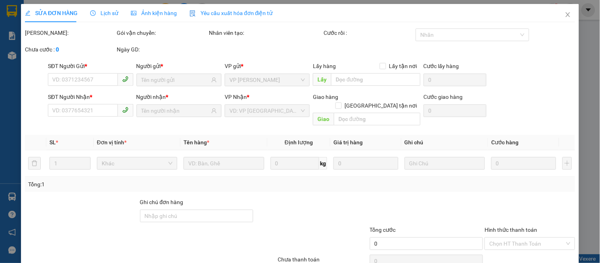
type input "0382590434"
type input "0932308488"
type input "30.000"
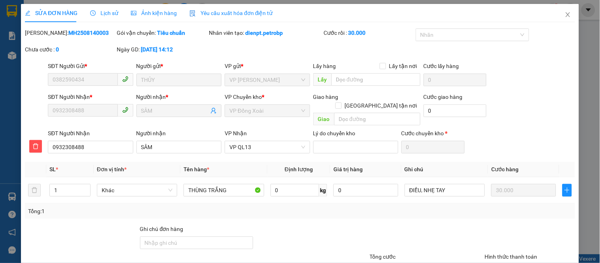
click at [516, 100] on div "SĐT Người Nhận * 0932308488 Người nhận * SÂM VP Chuyển kho * VP Đồng Xoài Giao …" at bounding box center [311, 111] width 530 height 36
click at [565, 15] on span "Close" at bounding box center [568, 15] width 22 height 22
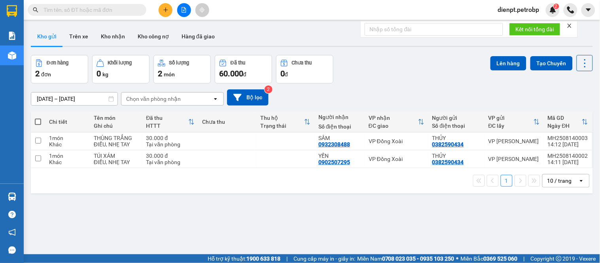
click at [397, 68] on div "Đơn hàng 2 đơn Khối lượng 0 kg Số lượng 2 món Đã thu 60.000 đ Chưa thu 0 đ Lên …" at bounding box center [312, 69] width 562 height 28
click at [159, 160] on div "Tại văn phòng" at bounding box center [170, 162] width 48 height 6
checkbox input "true"
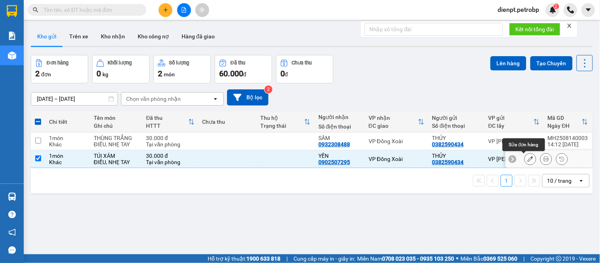
click at [528, 161] on button at bounding box center [530, 159] width 11 height 14
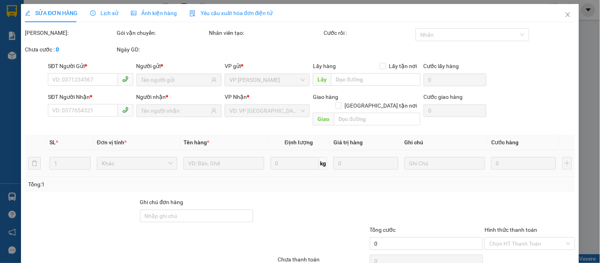
type input "0382590434"
type input "0902507295"
type input "30.000"
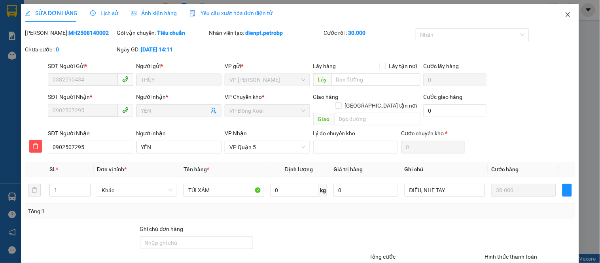
click at [565, 13] on icon "close" at bounding box center [568, 14] width 6 height 6
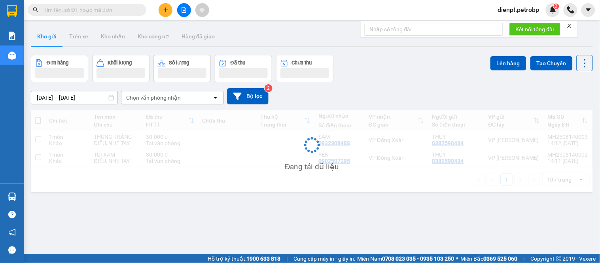
click at [448, 91] on div "13/08/2025 – 14/08/2025 Press the down arrow key to interact with the calendar …" at bounding box center [312, 96] width 562 height 16
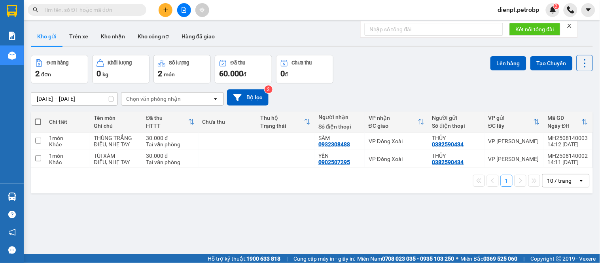
click at [126, 16] on div "Kết quả tìm kiếm ( 0 ) Bộ lọc No Data" at bounding box center [77, 10] width 154 height 14
click at [125, 9] on input "text" at bounding box center [90, 10] width 93 height 9
paste input "BT2508120057"
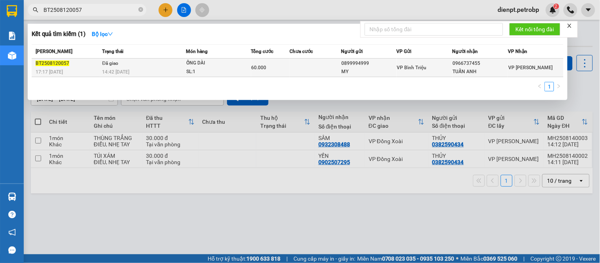
type input "BT2508120057"
click at [339, 71] on td at bounding box center [314, 68] width 51 height 19
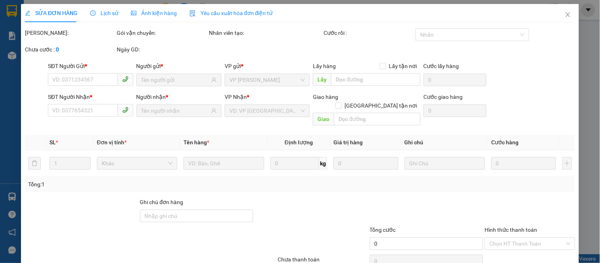
type input "0899994999"
type input "MY"
type input "0966737455"
type input "TUẤN ANH"
type input "60.000"
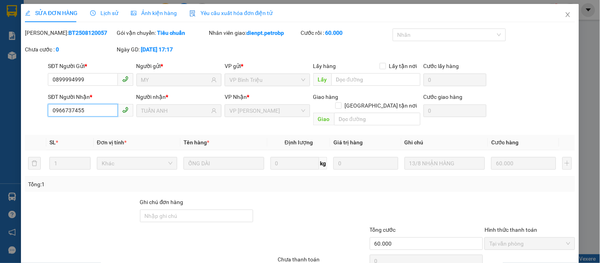
click at [89, 112] on input "0966737455" at bounding box center [83, 110] width 70 height 13
click at [89, 111] on input "0966737455" at bounding box center [83, 110] width 70 height 13
drag, startPoint x: 557, startPoint y: 100, endPoint x: 555, endPoint y: 87, distance: 13.2
click at [557, 96] on div "SĐT Người Nhận * 0966737455 Người nhận * TUẤN ANH VP Nhận * VP Minh Hưng Giao h…" at bounding box center [311, 111] width 530 height 36
click at [566, 14] on icon "close" at bounding box center [568, 14] width 4 height 5
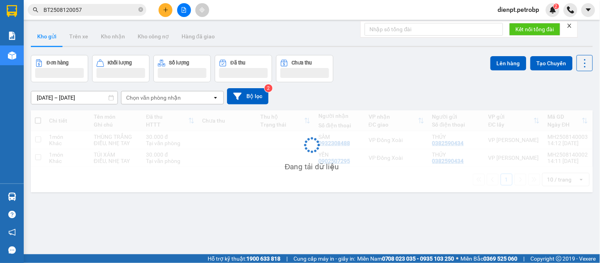
click at [377, 69] on div "Đơn hàng Khối lượng Số lượng Đã thu Chưa thu Lên hàng Tạo Chuyến" at bounding box center [312, 68] width 562 height 27
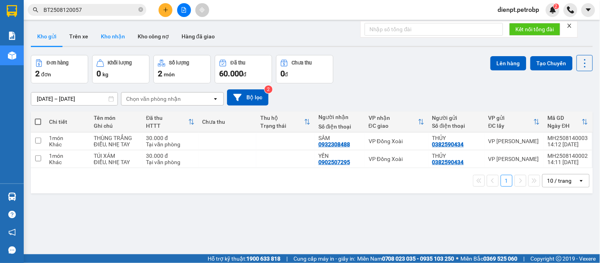
drag, startPoint x: 123, startPoint y: 38, endPoint x: 278, endPoint y: 66, distance: 157.9
click at [124, 38] on button "Kho nhận" at bounding box center [113, 36] width 37 height 19
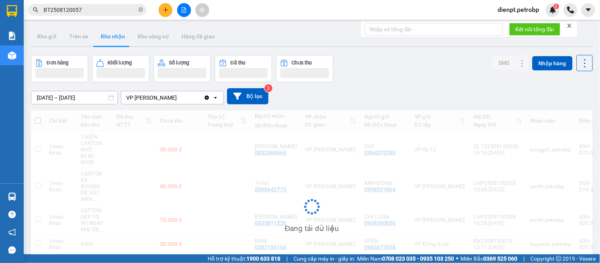
click at [386, 70] on div "Đơn hàng Khối lượng Số lượng Đã thu Chưa thu SMS Nhập hàng" at bounding box center [312, 68] width 562 height 27
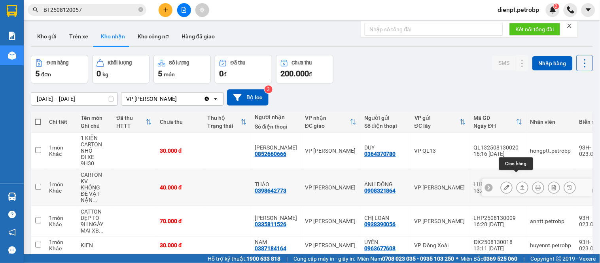
click at [517, 181] on button at bounding box center [522, 188] width 11 height 14
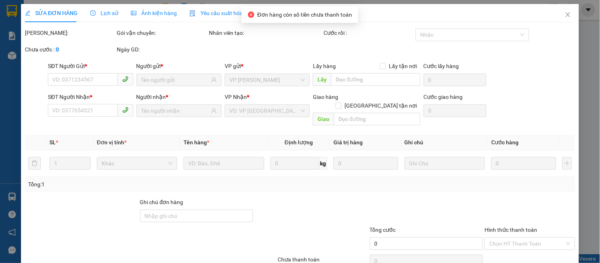
type input "0908321864"
type input "ANH ĐÔNG"
type input "0398642773"
type input "THẢO"
type input "40.000"
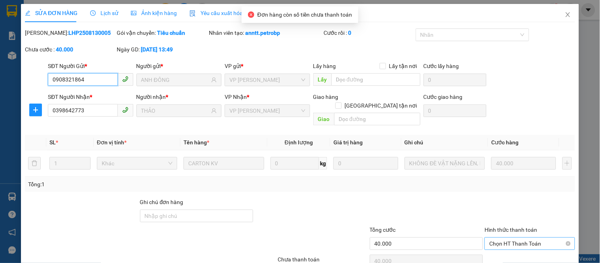
click at [494, 238] on span "Chọn HT Thanh Toán" at bounding box center [529, 244] width 81 height 12
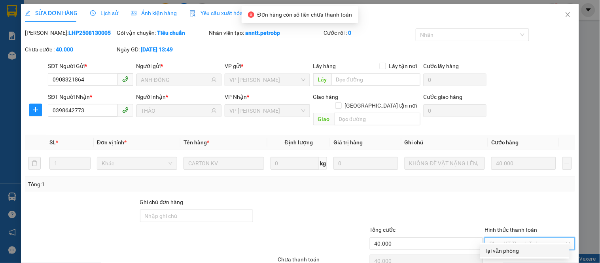
click at [490, 250] on div "Tại văn phòng" at bounding box center [525, 250] width 80 height 9
type input "0"
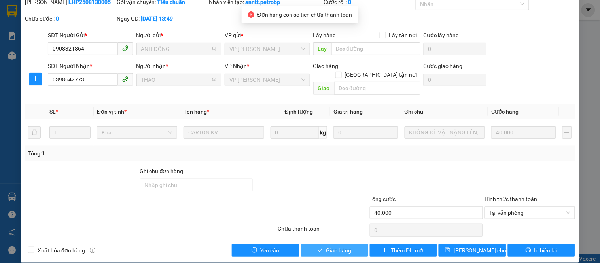
click at [334, 246] on span "Giao hàng" at bounding box center [338, 250] width 25 height 9
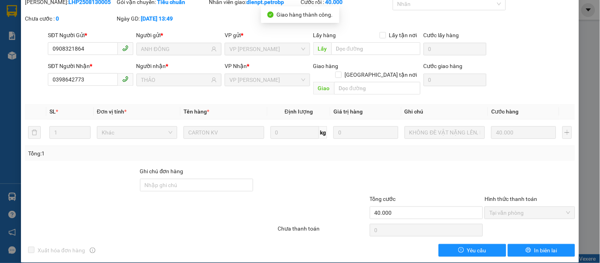
click at [72, 1] on b "LHP2508130005" at bounding box center [89, 2] width 42 height 6
copy b "LHP2508130005"
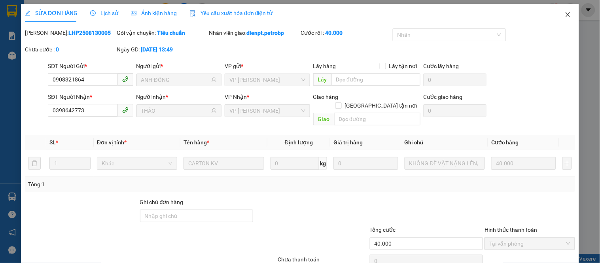
click at [566, 16] on icon "close" at bounding box center [568, 14] width 4 height 5
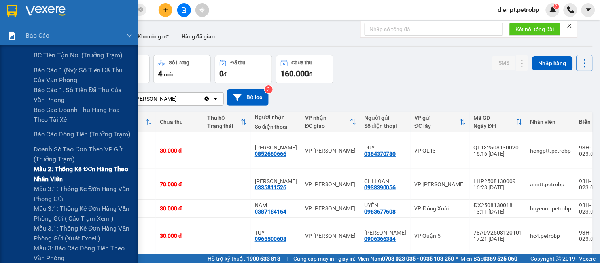
drag, startPoint x: 0, startPoint y: 197, endPoint x: 23, endPoint y: 165, distance: 39.1
click at [0, 197] on div "Mẫu 3.1: Thống kê đơn hàng văn phòng gửi" at bounding box center [69, 194] width 138 height 20
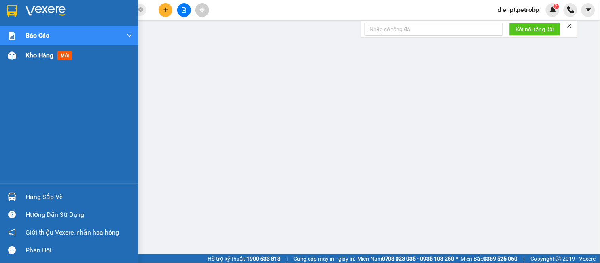
click at [9, 53] on img at bounding box center [12, 55] width 8 height 8
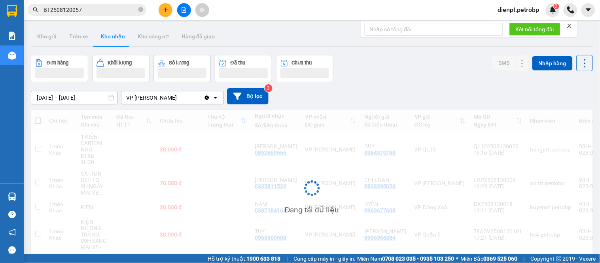
click at [410, 73] on div "Đơn hàng Khối lượng Số lượng Đã thu Chưa thu SMS Nhập hàng" at bounding box center [312, 68] width 562 height 27
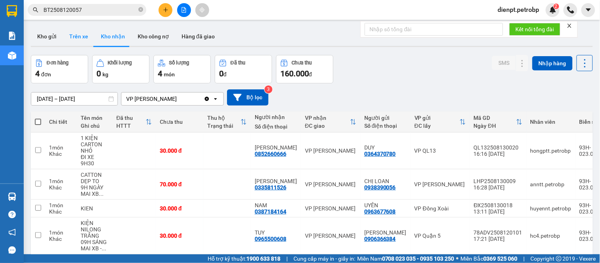
click at [76, 32] on button "Trên xe" at bounding box center [79, 36] width 32 height 19
type input "14/08/2025 – 14/08/2025"
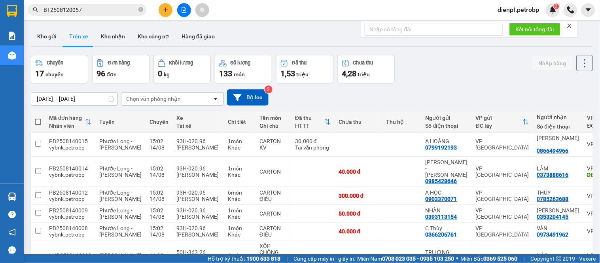
drag, startPoint x: 461, startPoint y: 76, endPoint x: 378, endPoint y: 77, distance: 83.5
click at [459, 76] on div "Chuyến 17 chuyến Đơn hàng 96 đơn Khối lượng 0 kg Số lượng 133 món Đã thu 1,53 t…" at bounding box center [312, 69] width 562 height 28
click at [166, 93] on div "Chọn văn phòng nhận" at bounding box center [166, 99] width 91 height 13
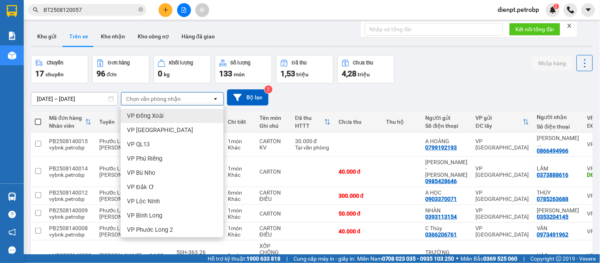
type input "N"
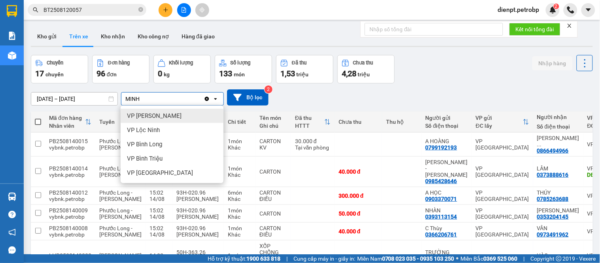
type input "MINH"
click at [148, 117] on span "VP [PERSON_NAME]" at bounding box center [154, 116] width 55 height 8
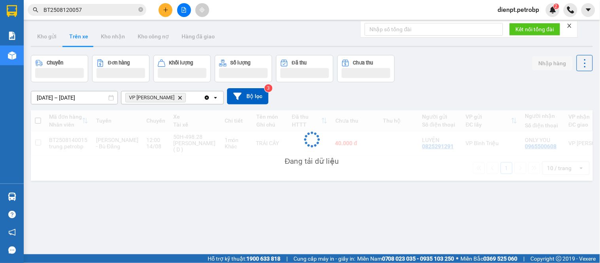
click at [454, 80] on div "Chuyến Đơn hàng Khối lượng Số lượng Đã thu Chưa thu Nhập hàng" at bounding box center [312, 68] width 562 height 27
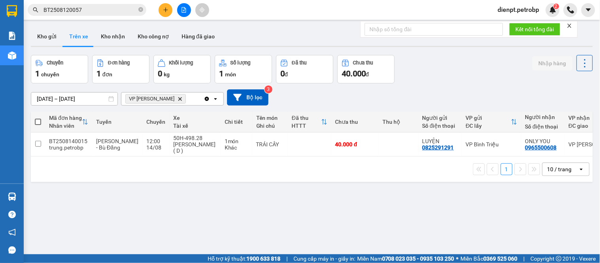
drag, startPoint x: 41, startPoint y: 203, endPoint x: 106, endPoint y: 159, distance: 78.5
click at [41, 203] on div "ver 1.8.138 Kho gửi Trên xe Kho nhận Kho công nợ Hàng đã giao Chuyến 1 chuyến Đ…" at bounding box center [312, 155] width 568 height 263
click at [475, 80] on div "Chuyến 1 chuyến Đơn hàng 1 đơn Khối lượng 0 kg Số lượng 1 món Đã thu 0 đ Chưa t…" at bounding box center [312, 69] width 562 height 28
click at [467, 69] on div "Chuyến 1 chuyến Đơn hàng 1 đơn Khối lượng 0 kg Số lượng 1 món Đã thu 0 đ Chưa t…" at bounding box center [312, 69] width 562 height 28
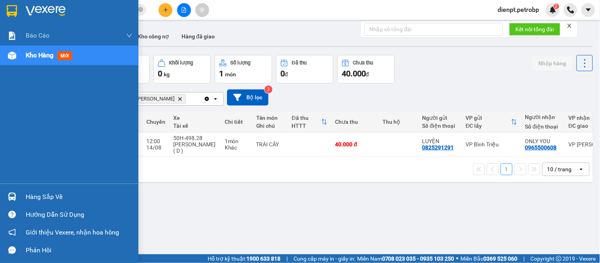
click at [19, 196] on div "Hàng sắp về" at bounding box center [69, 197] width 138 height 18
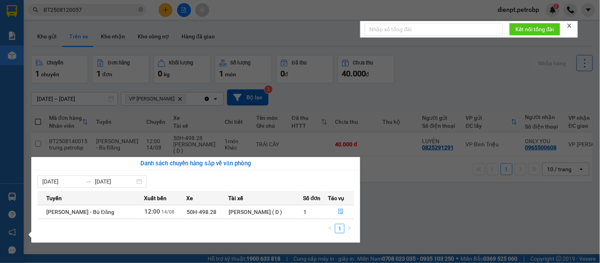
drag, startPoint x: 453, startPoint y: 212, endPoint x: 453, endPoint y: 198, distance: 13.8
click at [453, 208] on section "Kết quả tìm kiếm ( 1 ) Bộ lọc Mã ĐH Trạng thái Món hàng Tổng cước Chưa cước Ngư…" at bounding box center [300, 131] width 600 height 263
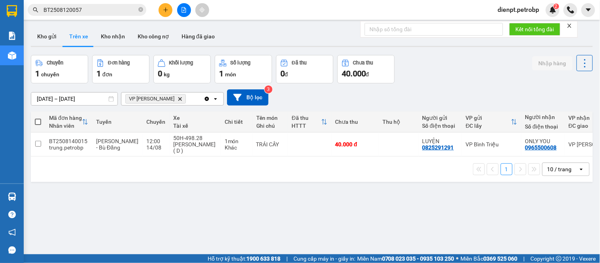
click at [460, 64] on div "Chuyến 1 chuyến Đơn hàng 1 đơn Khối lượng 0 kg Số lượng 1 món Đã thu 0 đ Chưa t…" at bounding box center [312, 69] width 562 height 28
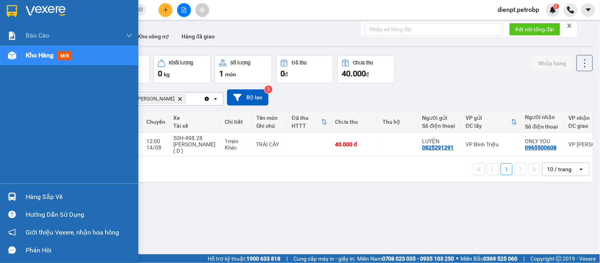
click at [8, 195] on img at bounding box center [12, 197] width 8 height 8
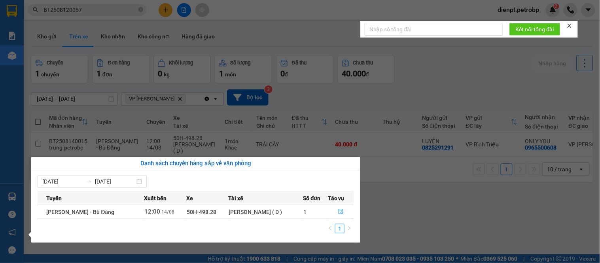
drag, startPoint x: 462, startPoint y: 205, endPoint x: 452, endPoint y: 135, distance: 70.2
click at [462, 204] on section "Kết quả tìm kiếm ( 1 ) Bộ lọc Mã ĐH Trạng thái Món hàng Tổng cước Chưa cước Ngư…" at bounding box center [300, 131] width 600 height 263
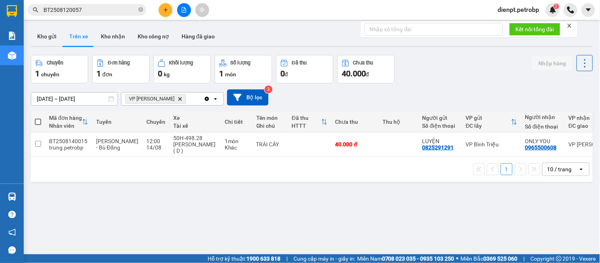
drag, startPoint x: 461, startPoint y: 81, endPoint x: 314, endPoint y: 2, distance: 166.5
click at [457, 77] on div "Chuyến 1 chuyến Đơn hàng 1 đơn Khối lượng 0 kg Số lượng 1 món Đã thu 0 đ Chưa t…" at bounding box center [312, 69] width 562 height 28
click at [430, 79] on div "Chuyến 1 chuyến Đơn hàng 1 đơn Khối lượng 0 kg Số lượng 1 món Đã thu 0 đ Chưa t…" at bounding box center [312, 69] width 562 height 28
click at [113, 38] on button "Kho nhận" at bounding box center [113, 36] width 37 height 19
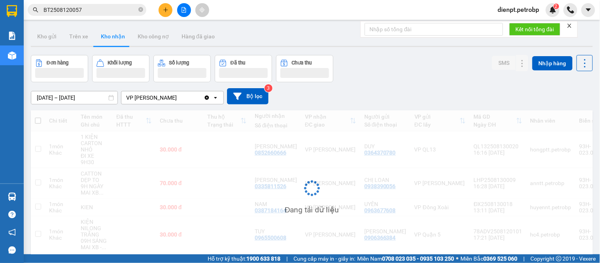
click at [448, 84] on div "12/08/2025 – 14/08/2025 Press the down arrow key to interact with the calendar …" at bounding box center [312, 96] width 562 height 28
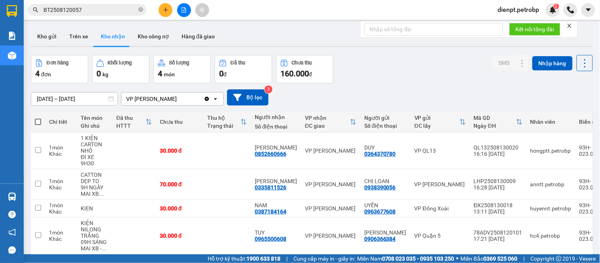
click at [56, 93] on input "[DATE] – [DATE]" at bounding box center [74, 99] width 86 height 13
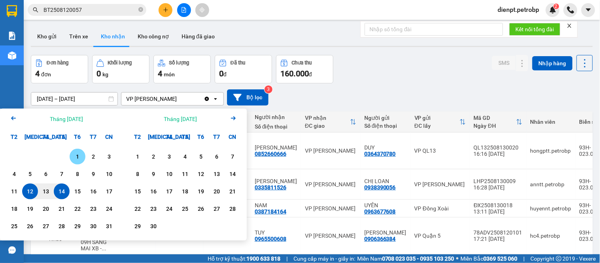
click at [80, 157] on div "1" at bounding box center [77, 156] width 11 height 9
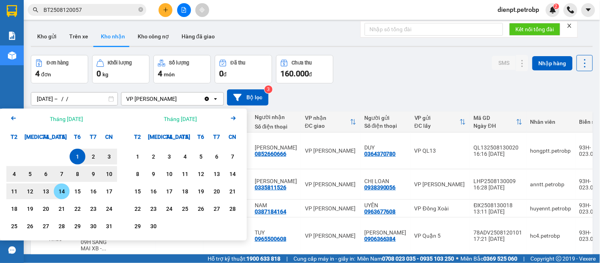
click at [64, 192] on div "14" at bounding box center [61, 191] width 11 height 9
type input "01/08/2025 – 14/08/2025"
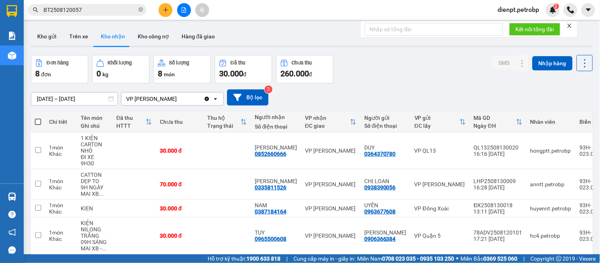
click at [409, 83] on div "01/08/2025 – 14/08/2025 Press the down arrow key to interact with the calendar …" at bounding box center [312, 97] width 562 height 28
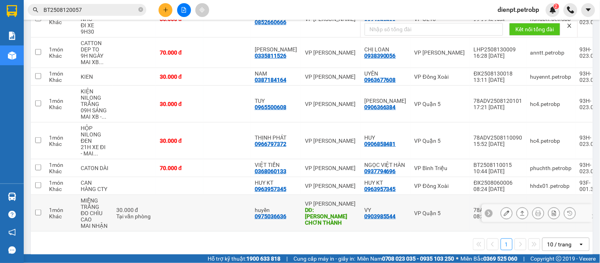
click at [520, 210] on icon at bounding box center [523, 213] width 6 height 6
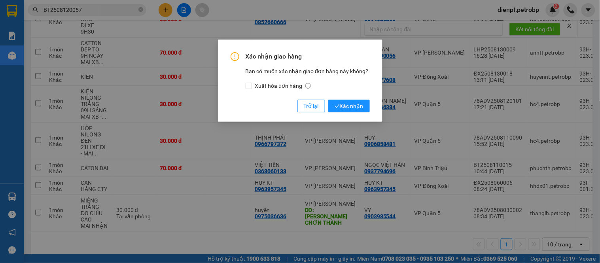
click at [281, 232] on div "Xác nhận giao hàng Bạn có muốn xác nhận giao đơn hàng này không? Xuất hóa đơn h…" at bounding box center [300, 131] width 600 height 263
click at [309, 102] on span "Trở lại" at bounding box center [311, 106] width 15 height 9
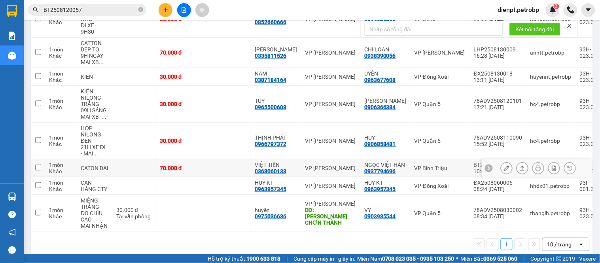
click at [474, 168] on div "10:44 11/08" at bounding box center [498, 171] width 49 height 6
checkbox input "true"
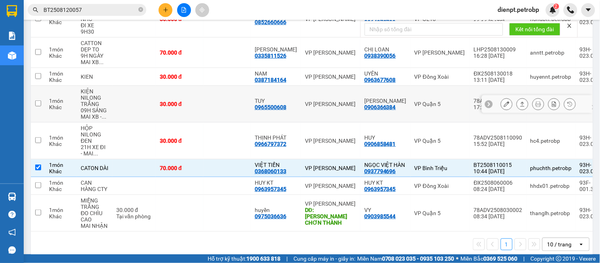
click at [558, 116] on td "hc4.petrobp" at bounding box center [550, 104] width 49 height 37
checkbox input "true"
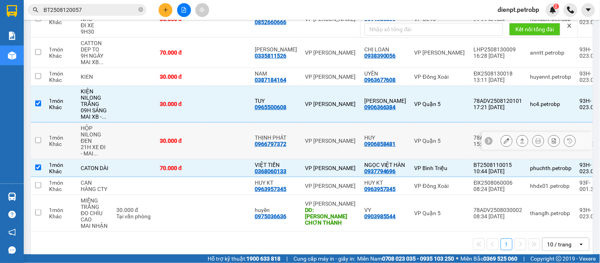
scroll to position [0, 0]
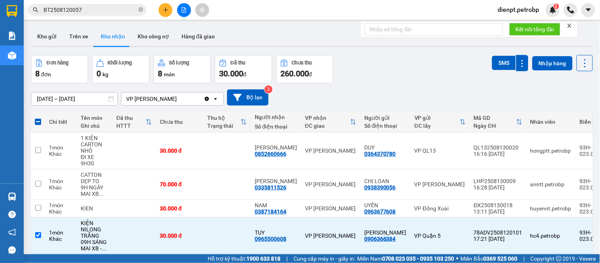
click at [416, 84] on div "01/08/2025 – 14/08/2025 Press the down arrow key to interact with the calendar …" at bounding box center [312, 97] width 562 height 28
click at [364, 80] on div "Đơn hàng 8 đơn Khối lượng 0 kg Số lượng 8 món Đã thu 30.000 đ Chưa thu 260.000 …" at bounding box center [312, 69] width 562 height 28
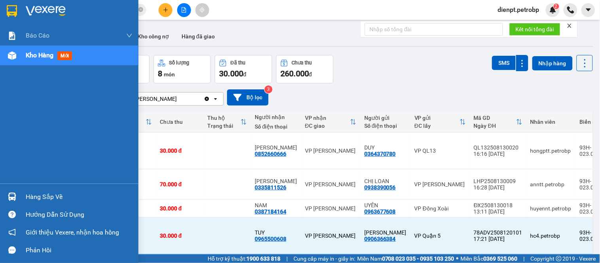
click at [17, 194] on div at bounding box center [12, 197] width 14 height 14
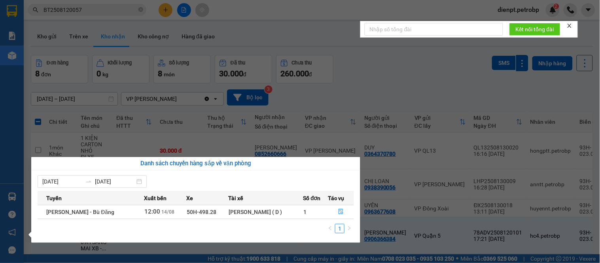
drag, startPoint x: 406, startPoint y: 67, endPoint x: 240, endPoint y: 1, distance: 178.5
click at [406, 66] on section "Kết quả tìm kiếm ( 1 ) Bộ lọc Mã ĐH Trạng thái Món hàng Tổng cước Chưa cước Ngư…" at bounding box center [300, 131] width 600 height 263
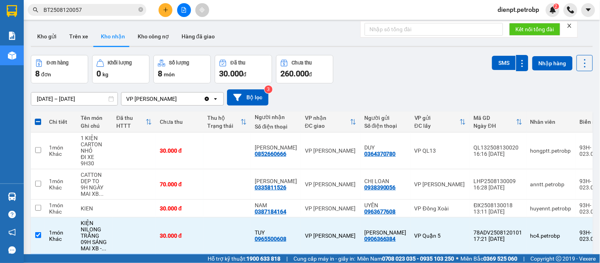
click at [384, 70] on div "Đơn hàng 8 đơn Khối lượng 0 kg Số lượng 8 món Đã thu 30.000 đ Chưa thu 260.000 …" at bounding box center [312, 69] width 562 height 28
click at [368, 77] on div "Đơn hàng 8 đơn Khối lượng 0 kg Số lượng 8 món Đã thu 30.000 đ Chưa thu 260.000 …" at bounding box center [312, 69] width 562 height 28
click at [245, 34] on div "Kho gửi Trên xe Kho nhận Kho công nợ Hàng đã giao" at bounding box center [312, 37] width 562 height 21
click at [238, 38] on div "Kho gửi Trên xe Kho nhận Kho công nợ Hàng đã giao" at bounding box center [312, 37] width 562 height 21
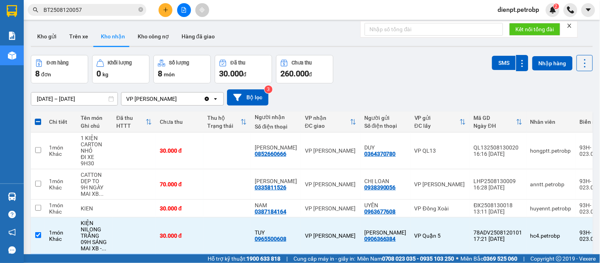
click at [238, 38] on div "Kho gửi Trên xe Kho nhận Kho công nợ Hàng đã giao" at bounding box center [312, 37] width 562 height 21
click at [405, 74] on div "Đơn hàng 8 đơn Khối lượng 0 kg Số lượng 8 món Đã thu 30.000 đ Chưa thu 260.000 …" at bounding box center [312, 69] width 562 height 28
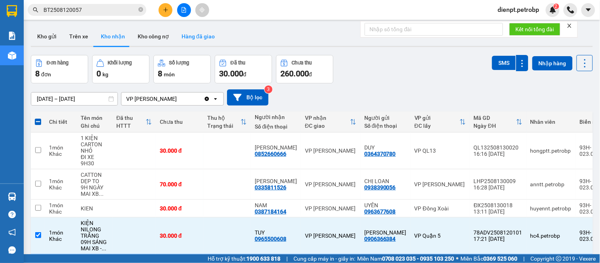
click at [218, 40] on button "Hàng đã giao" at bounding box center [198, 36] width 46 height 19
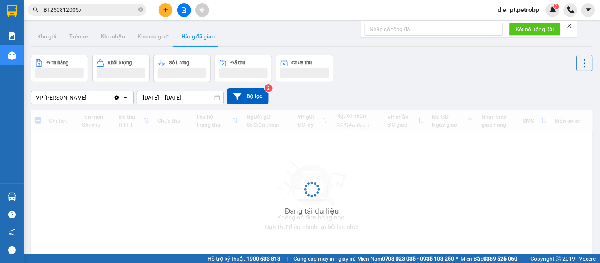
click at [218, 40] on button "Hàng đã giao" at bounding box center [198, 36] width 46 height 19
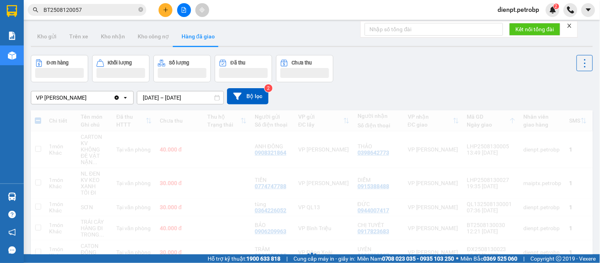
click at [427, 87] on div "VP Minh Hưng Clear value open 12/08/2025 – 14/08/2025 Press the down arrow key …" at bounding box center [312, 96] width 562 height 28
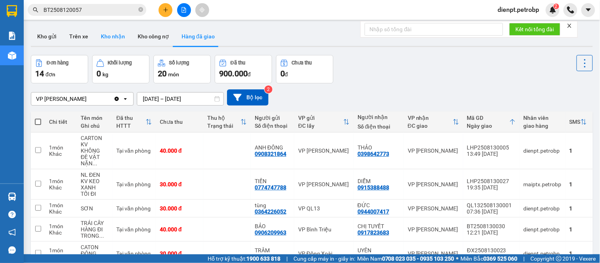
click at [103, 41] on button "Kho nhận" at bounding box center [113, 36] width 37 height 19
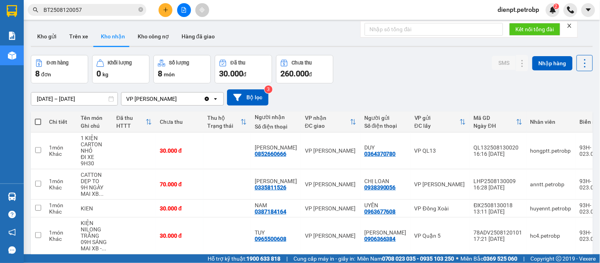
click at [397, 84] on div "01/08/2025 – 14/08/2025 Press the down arrow key to interact with the calendar …" at bounding box center [312, 97] width 562 height 28
click at [81, 39] on button "Trên xe" at bounding box center [79, 36] width 32 height 19
type input "14/08/2025 – 14/08/2025"
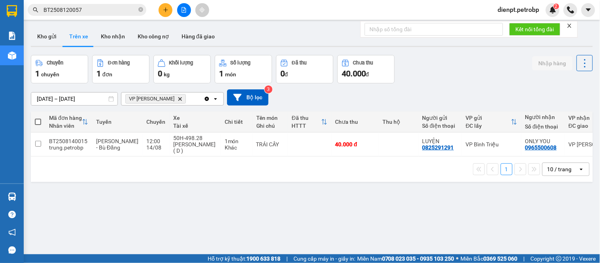
click at [449, 76] on div "Chuyến 1 chuyến Đơn hàng 1 đơn Khối lượng 0 kg Số lượng 1 món Đã thu 0 đ Chưa t…" at bounding box center [312, 69] width 562 height 28
click at [306, 202] on div "ver 1.8.138 Kho gửi Trên xe Kho nhận Kho công nợ Hàng đã giao Chuyến 1 chuyến Đ…" at bounding box center [312, 155] width 568 height 263
click at [456, 86] on div "14/08/2025 – 14/08/2025 Press the down arrow key to interact with the calendar …" at bounding box center [312, 97] width 562 height 28
click at [291, 212] on div "ver 1.8.138 Kho gửi Trên xe Kho nhận Kho công nợ Hàng đã giao Chuyến 1 chuyến Đ…" at bounding box center [312, 155] width 568 height 263
drag, startPoint x: 236, startPoint y: 187, endPoint x: 296, endPoint y: 185, distance: 59.8
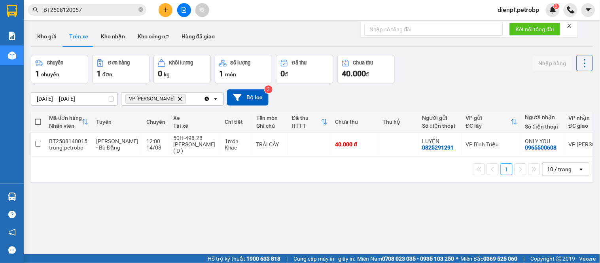
click at [296, 185] on div "ver 1.8.138 Kho gửi Trên xe Kho nhận Kho công nợ Hàng đã giao Chuyến 1 chuyến Đ…" at bounding box center [312, 155] width 568 height 263
drag, startPoint x: 314, startPoint y: 202, endPoint x: 342, endPoint y: 246, distance: 51.9
click at [314, 202] on div "ver 1.8.138 Kho gửi Trên xe Kho nhận Kho công nợ Hàng đã giao Chuyến 1 chuyến Đ…" at bounding box center [312, 155] width 568 height 263
drag, startPoint x: 371, startPoint y: 213, endPoint x: 371, endPoint y: 242, distance: 29.7
click at [371, 214] on div "ver 1.8.138 Kho gửi Trên xe Kho nhận Kho công nợ Hàng đã giao Chuyến 1 chuyến Đ…" at bounding box center [312, 155] width 568 height 263
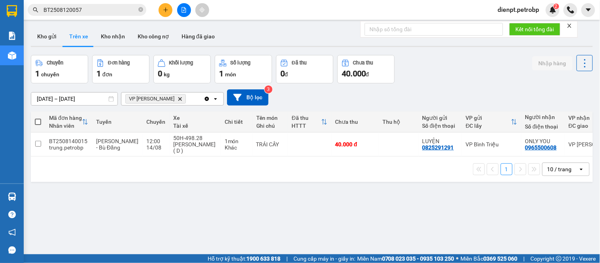
click at [561, 93] on div "14/08/2025 – 14/08/2025 Press the down arrow key to interact with the calendar …" at bounding box center [312, 97] width 562 height 16
click at [450, 85] on div "14/08/2025 – 14/08/2025 Press the down arrow key to interact with the calendar …" at bounding box center [312, 97] width 562 height 28
click at [45, 40] on button "Kho gửi" at bounding box center [47, 36] width 32 height 19
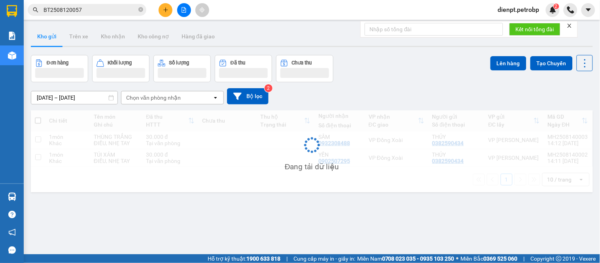
click at [410, 83] on div "13/08/2025 – 14/08/2025 Press the down arrow key to interact with the calendar …" at bounding box center [312, 96] width 562 height 28
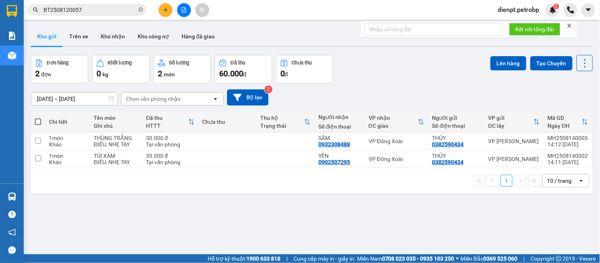
click at [38, 123] on span at bounding box center [38, 122] width 6 height 6
click at [38, 118] on input "checkbox" at bounding box center [38, 118] width 0 height 0
checkbox input "true"
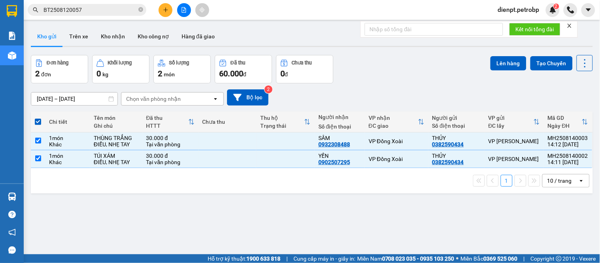
drag, startPoint x: 438, startPoint y: 93, endPoint x: 481, endPoint y: 74, distance: 47.6
click at [441, 89] on div "13/08/2025 – 14/08/2025 Press the down arrow key to interact with the calendar …" at bounding box center [312, 97] width 562 height 16
click at [503, 62] on button "Lên hàng" at bounding box center [508, 63] width 36 height 14
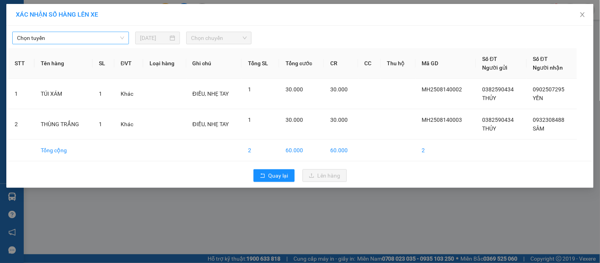
click at [72, 37] on span "Chọn tuyến" at bounding box center [70, 38] width 107 height 12
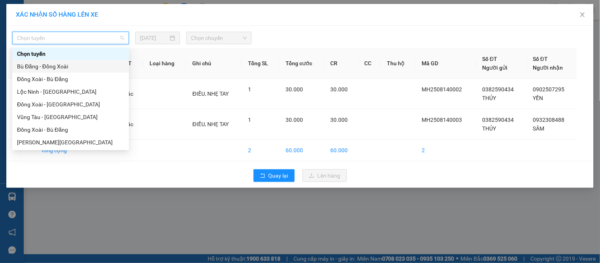
click at [57, 66] on div "Bù Đăng - Đồng Xoài" at bounding box center [70, 66] width 107 height 9
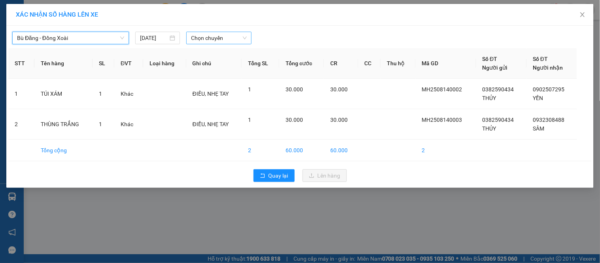
click at [211, 37] on span "Chọn chuyến" at bounding box center [219, 38] width 56 height 12
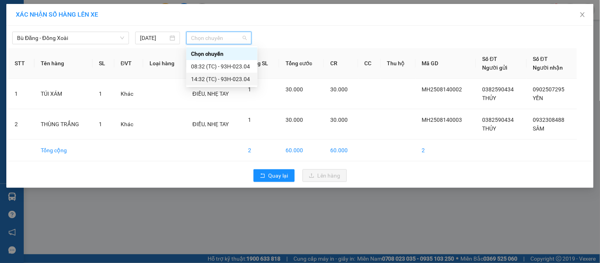
click at [223, 79] on div "14:32 (TC) - 93H-023.04" at bounding box center [222, 79] width 62 height 9
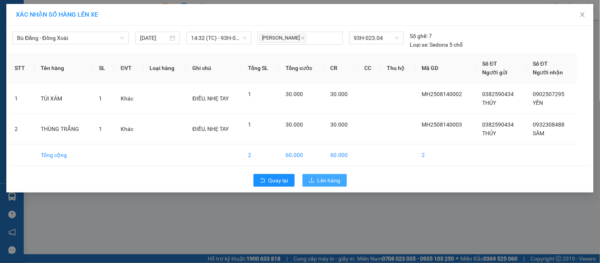
click at [322, 184] on span "Lên hàng" at bounding box center [329, 180] width 23 height 9
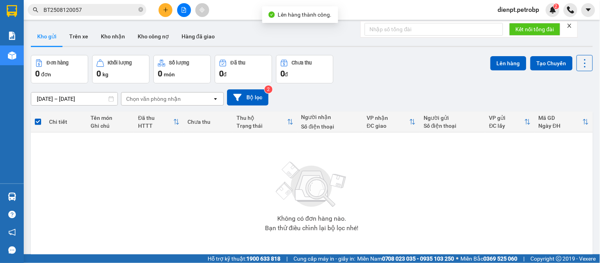
click at [400, 76] on div "Đơn hàng 0 đơn Khối lượng 0 kg Số lượng 0 món Đã thu 0 đ Chưa thu 0 đ Lên hàng …" at bounding box center [312, 69] width 562 height 28
click at [378, 81] on div "Đơn hàng 0 đơn Khối lượng 0 kg Số lượng 0 món Đã thu 0 đ Chưa thu 0 đ Lên hàng …" at bounding box center [312, 69] width 562 height 28
click at [363, 86] on div "13/08/2025 – 14/08/2025 Press the down arrow key to interact with the calendar …" at bounding box center [312, 97] width 562 height 28
click at [180, 10] on button at bounding box center [184, 10] width 14 height 14
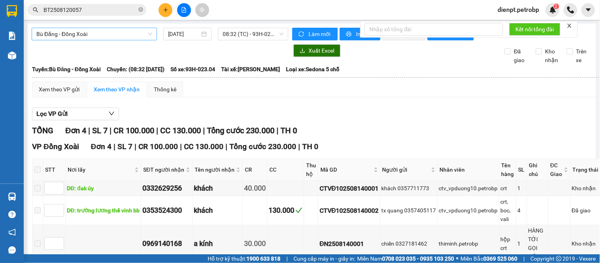
click at [102, 34] on span "Bù Đăng - Đồng Xoài" at bounding box center [94, 34] width 116 height 12
click at [240, 37] on span "08:32 (TC) - 93H-023.04" at bounding box center [253, 34] width 61 height 12
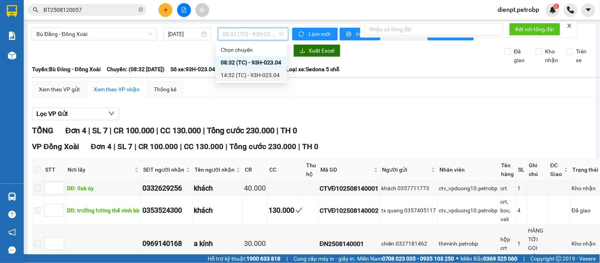
click at [239, 70] on div "14:32 (TC) - 93H-023.04" at bounding box center [251, 75] width 71 height 13
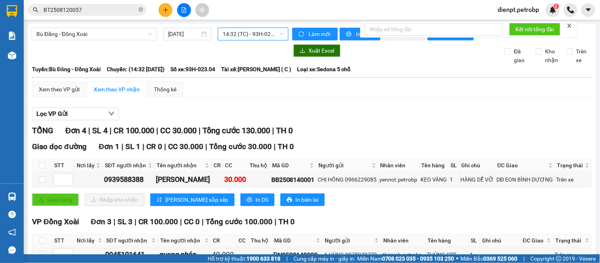
click at [394, 108] on div "Xem theo VP gửi Xem theo VP nhận Thống kê Lọc VP Gửi TỔNG Đơn 4 | SL 4 | CR 10…" at bounding box center [312, 201] width 560 height 240
click at [68, 93] on div "Xem theo VP gửi" at bounding box center [59, 89] width 41 height 9
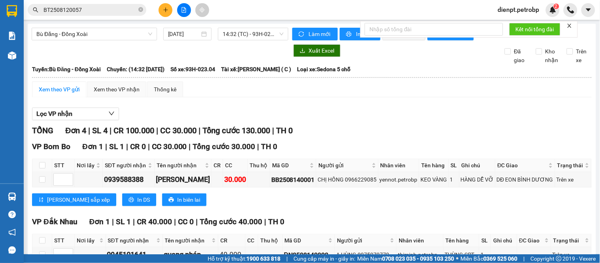
click at [358, 121] on div "Lọc VP nhận" at bounding box center [312, 114] width 560 height 13
click at [306, 206] on div "Lưu sắp xếp In DS In biên lai" at bounding box center [312, 199] width 560 height 13
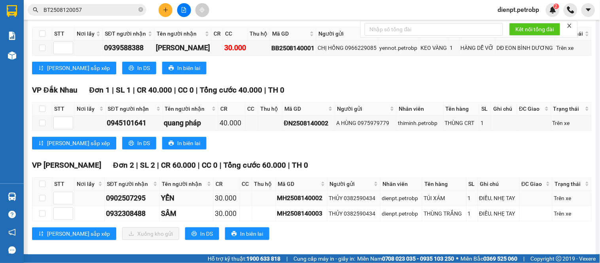
scroll to position [147, 0]
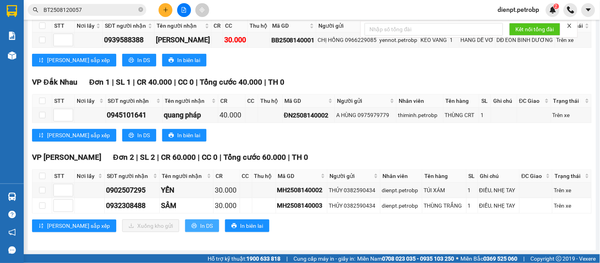
click at [200, 224] on span "In DS" at bounding box center [206, 225] width 13 height 9
drag, startPoint x: 464, startPoint y: 63, endPoint x: 463, endPoint y: 53, distance: 10.3
click at [463, 55] on div "Lưu sắp xếp In DS In biên lai" at bounding box center [312, 60] width 560 height 13
click at [335, 145] on div "VP Đắk Nhau Đơn 1 | SL 1 | CR 40.000 | CC 0 | Tổng cước 40.000 | TH 0 STT Nơi l…" at bounding box center [312, 111] width 560 height 71
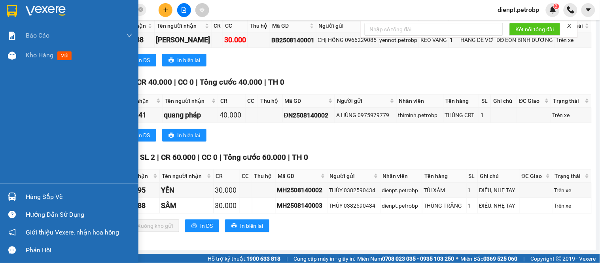
click at [11, 195] on img at bounding box center [12, 197] width 8 height 8
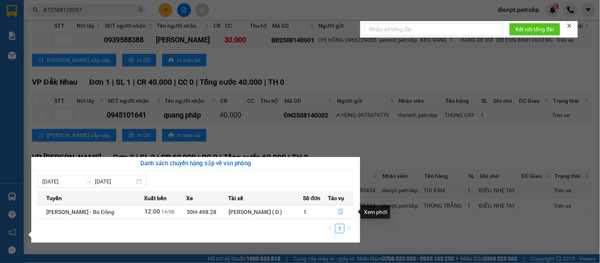
click at [340, 213] on icon "file-done" at bounding box center [341, 212] width 6 height 6
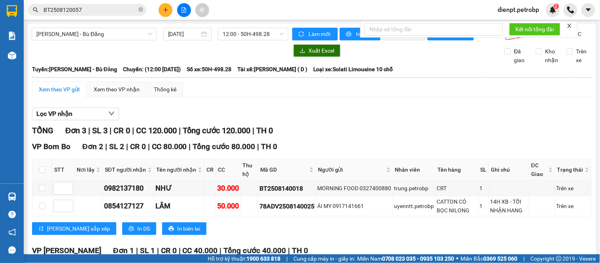
click at [338, 114] on div "Lọc VP nhận" at bounding box center [312, 114] width 560 height 13
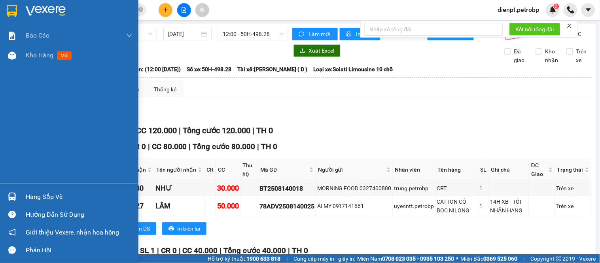
click at [10, 195] on img at bounding box center [12, 197] width 8 height 8
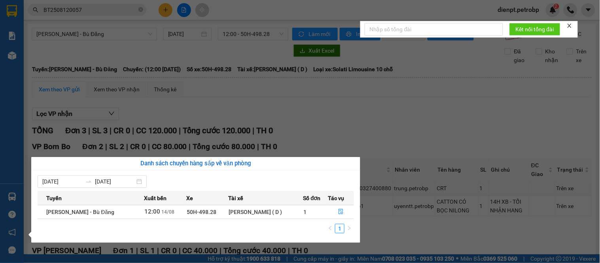
click at [409, 123] on section "Kết quả tìm kiếm ( 1 ) Bộ lọc Mã ĐH Trạng thái Món hàng Tổng cước Chưa cước Ngư…" at bounding box center [300, 131] width 600 height 263
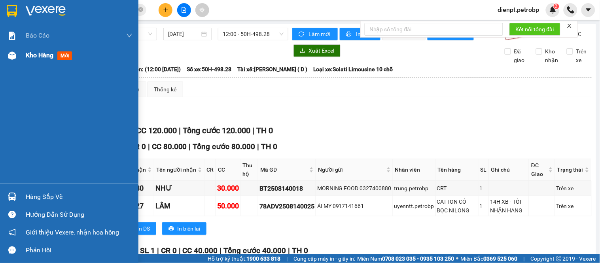
click at [13, 55] on img at bounding box center [12, 55] width 8 height 8
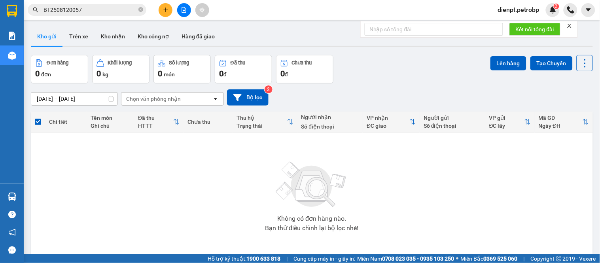
click at [385, 76] on div "Đơn hàng 0 đơn Khối lượng 0 kg Số lượng 0 món Đã thu 0 đ Chưa thu 0 đ Lên hàng …" at bounding box center [312, 69] width 562 height 28
click at [71, 38] on button "Trên xe" at bounding box center [79, 36] width 32 height 19
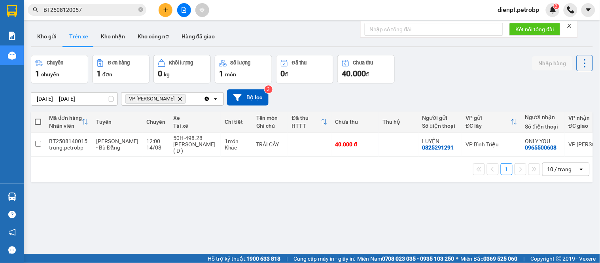
click at [439, 78] on div "Chuyến 1 chuyến Đơn hàng 1 đơn Khối lượng 0 kg Số lượng 1 món Đã thu 0 đ Chưa t…" at bounding box center [312, 69] width 562 height 28
click at [87, 222] on div "ver 1.8.138 Kho gửi Trên xe Kho nhận Kho công nợ Hàng đã giao Chuyến 1 chuyến Đ…" at bounding box center [312, 155] width 568 height 263
click at [272, 195] on div "ver 1.8.138 Kho gửi Trên xe Kho nhận Kho công nợ Hàng đã giao Chuyến 1 chuyến Đ…" at bounding box center [312, 155] width 568 height 263
click at [68, 191] on div "ver 1.8.138 Kho gửi Trên xe Kho nhận Kho công nợ Hàng đã giao Chuyến 1 chuyến Đ…" at bounding box center [312, 155] width 568 height 263
click at [437, 93] on div "14/08/2025 – 14/08/2025 Press the down arrow key to interact with the calendar …" at bounding box center [312, 97] width 562 height 16
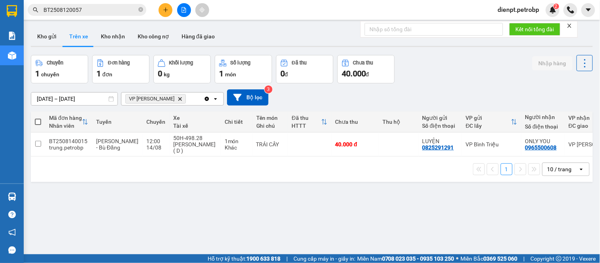
click at [428, 85] on div "14/08/2025 – 14/08/2025 Press the down arrow key to interact with the calendar …" at bounding box center [312, 97] width 562 height 28
click at [342, 198] on div "ver 1.8.138 Kho gửi Trên xe Kho nhận Kho công nợ Hàng đã giao Chuyến 1 chuyến Đ…" at bounding box center [312, 155] width 568 height 263
click at [422, 73] on div "Chuyến 1 chuyến Đơn hàng 1 đơn Khối lượng 0 kg Số lượng 1 món Đã thu 0 đ Chưa t…" at bounding box center [312, 69] width 562 height 28
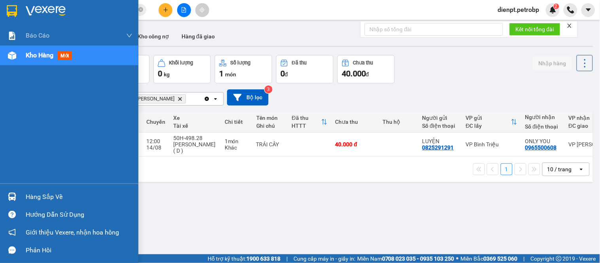
click at [13, 196] on img at bounding box center [12, 197] width 8 height 8
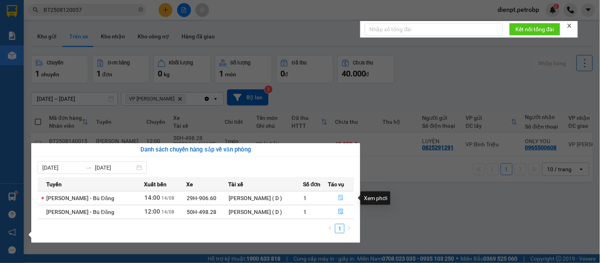
click at [340, 197] on icon "file-done" at bounding box center [341, 198] width 6 height 6
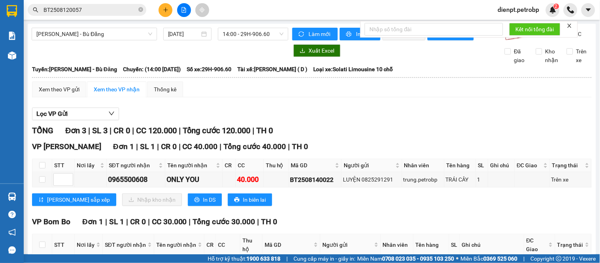
click at [367, 121] on div "Lọc VP Gửi" at bounding box center [312, 114] width 560 height 13
click at [317, 147] on div "TỔNG Đơn 3 | SL 3 | CR 0 | CC 120.000 | Tổng cước 120.000 | TH 0 VP Minh Hưng Đ…" at bounding box center [312, 252] width 560 height 255
click at [309, 204] on div "Lưu sắp xếp Nhập kho nhận In DS In biên lai" at bounding box center [312, 199] width 560 height 13
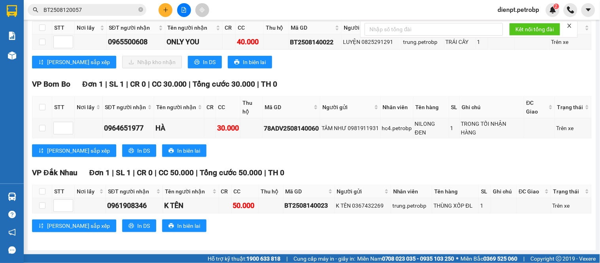
drag, startPoint x: 566, startPoint y: 70, endPoint x: 547, endPoint y: 172, distance: 103.5
click at [566, 70] on div "VP Minh Hưng Đơn 1 | SL 1 | CR 0 | CC 40.000 | Tổng cước 40.000 | TH 0 STT Nơi …" at bounding box center [312, 38] width 560 height 71
